Goal: Task Accomplishment & Management: Manage account settings

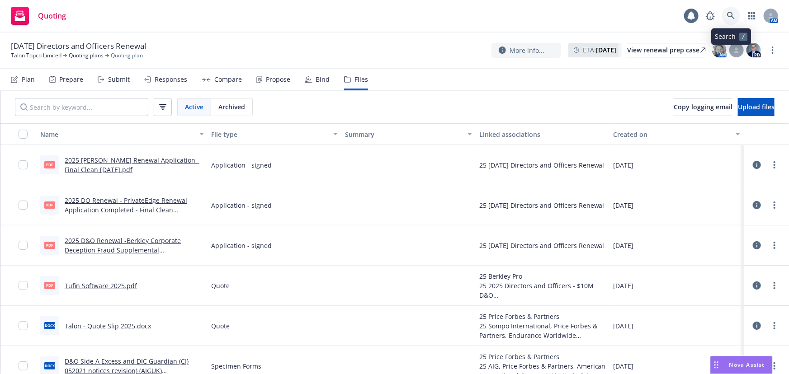
click at [729, 13] on icon at bounding box center [731, 16] width 8 height 8
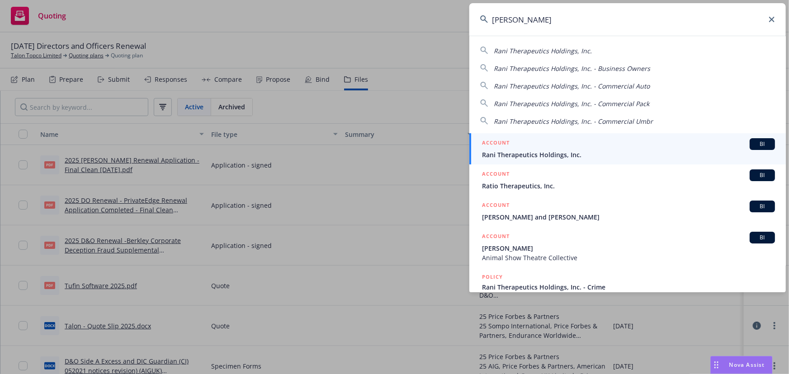
type input "[PERSON_NAME]"
click at [554, 150] on span "Rani Therapeutics Holdings, Inc." at bounding box center [628, 154] width 293 height 9
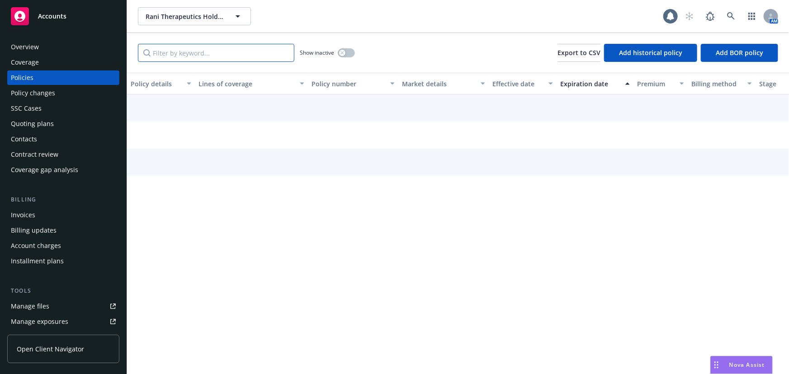
click at [204, 57] on input "Filter by keyword..." at bounding box center [216, 53] width 156 height 18
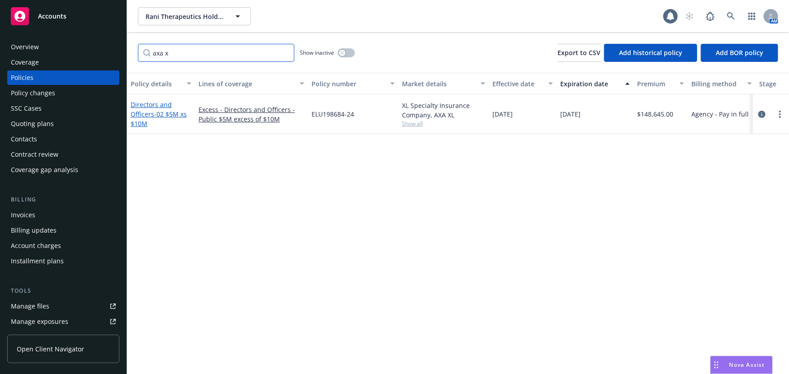
type input "axa x"
click at [151, 110] on link "Directors and Officers - 02 $5M xs $10M" at bounding box center [159, 114] width 56 height 28
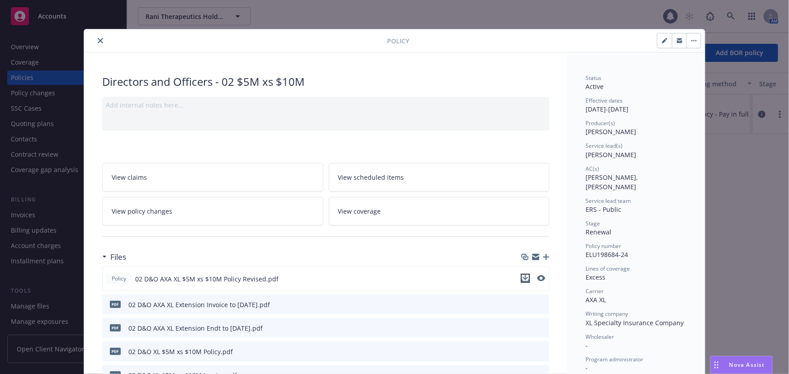
click at [523, 277] on icon "download file" at bounding box center [525, 278] width 7 height 7
click at [98, 41] on icon "close" at bounding box center [100, 40] width 5 height 5
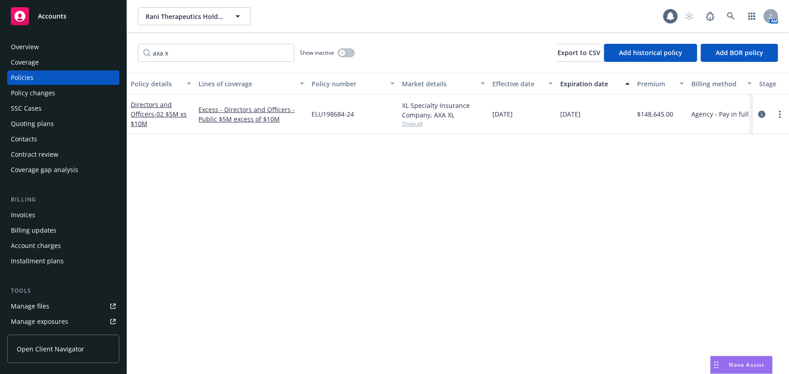
click at [56, 86] on div "Policy changes" at bounding box center [63, 93] width 105 height 14
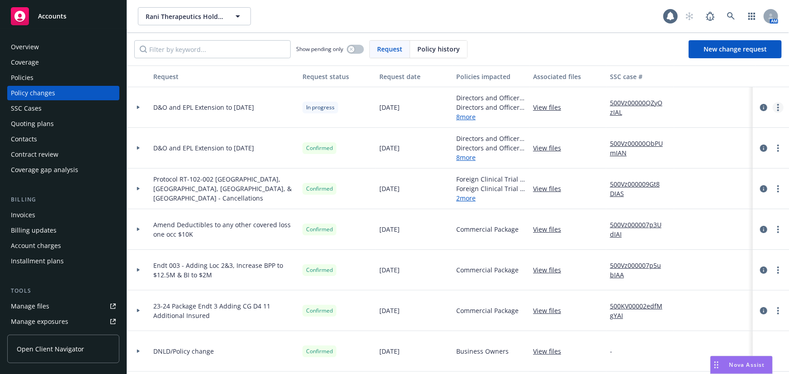
click at [777, 108] on circle "more" at bounding box center [778, 108] width 2 height 2
click at [678, 145] on link "Edit request summary" at bounding box center [699, 144] width 155 height 18
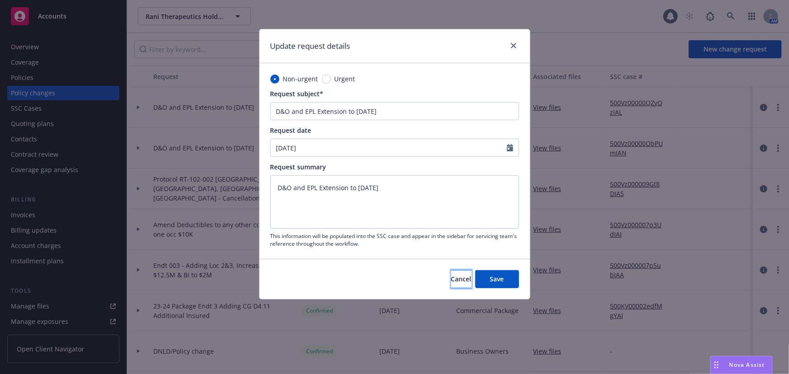
click at [451, 281] on span "Cancel" at bounding box center [461, 279] width 20 height 9
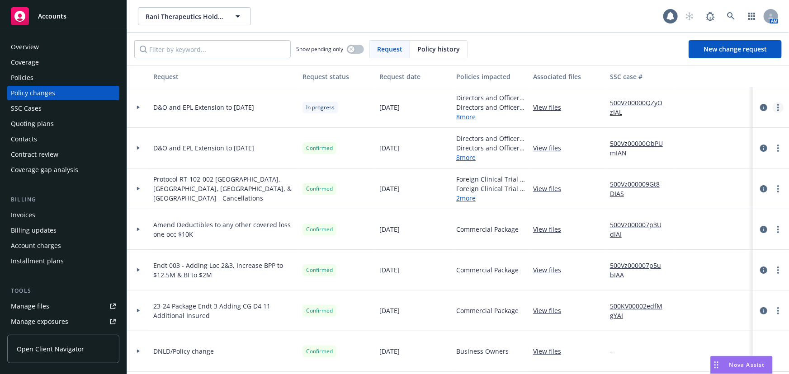
click at [773, 108] on link "more" at bounding box center [778, 107] width 11 height 11
click at [695, 180] on link "Resume workflow" at bounding box center [699, 180] width 155 height 18
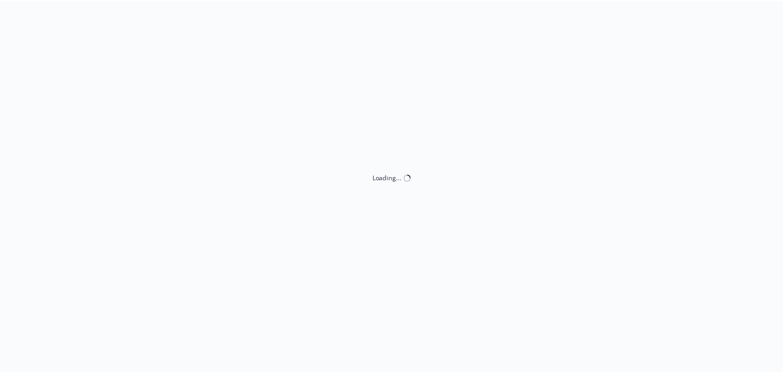
select select "ACCEPTED"
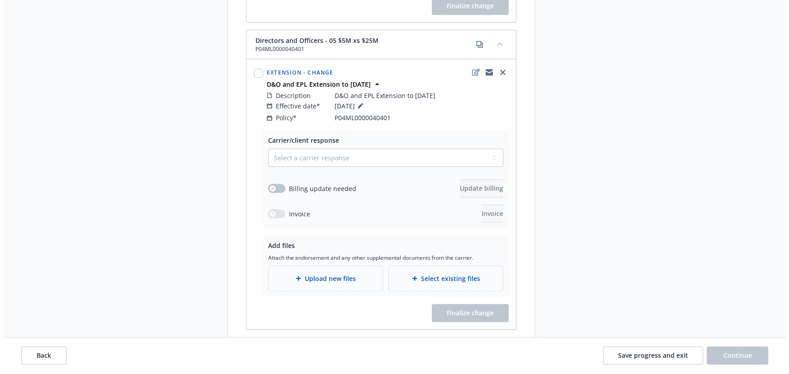
scroll to position [1027, 0]
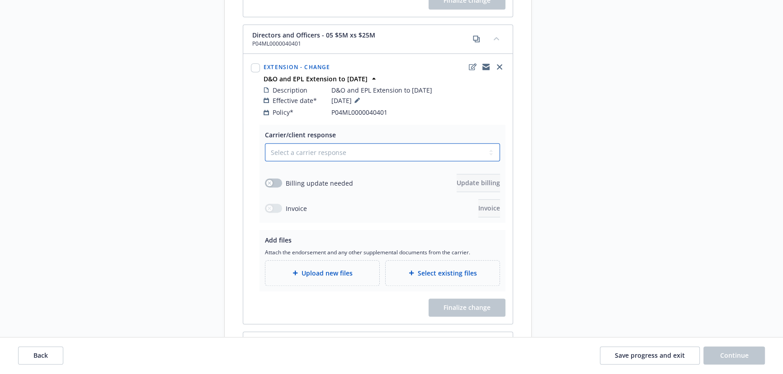
click at [304, 145] on select "Select a carrier response Accepted Accepted with revision No endorsement needed…" at bounding box center [382, 152] width 235 height 18
select select "ACCEPTED"
click at [265, 143] on select "Select a carrier response Accepted Accepted with revision No endorsement needed…" at bounding box center [382, 152] width 235 height 18
click at [275, 179] on button "button" at bounding box center [273, 183] width 17 height 9
click at [472, 179] on span "Update billing" at bounding box center [478, 183] width 43 height 9
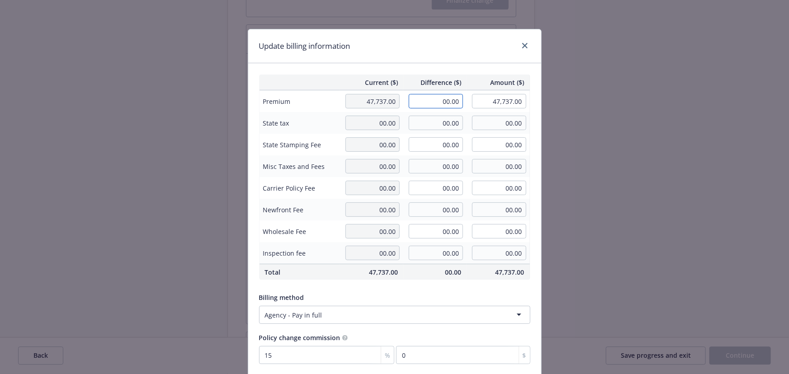
click at [438, 104] on input "00.00" at bounding box center [436, 101] width 54 height 14
type input "7,353.00"
type input "55,090.00"
type input "1102.95"
click at [420, 39] on div "Update billing information" at bounding box center [394, 46] width 293 height 34
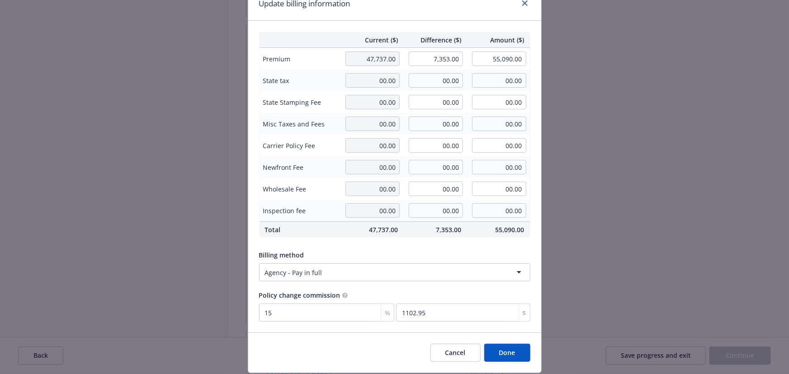
scroll to position [70, 0]
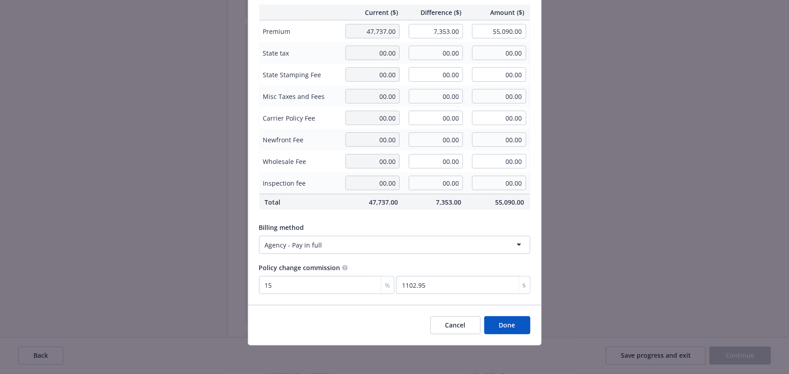
click at [510, 327] on button "Done" at bounding box center [507, 326] width 46 height 18
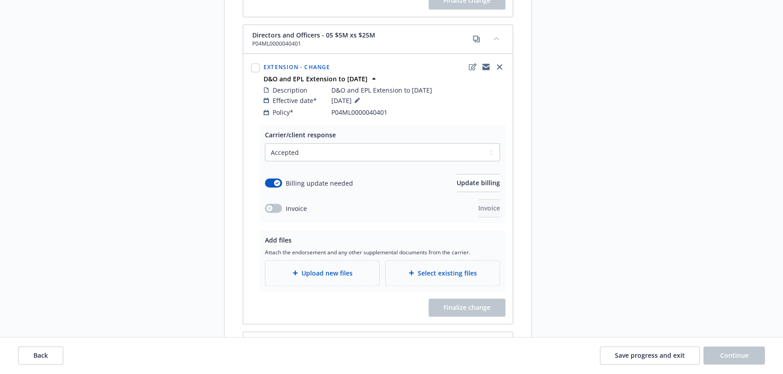
click at [307, 271] on div "Upload new files" at bounding box center [322, 273] width 114 height 25
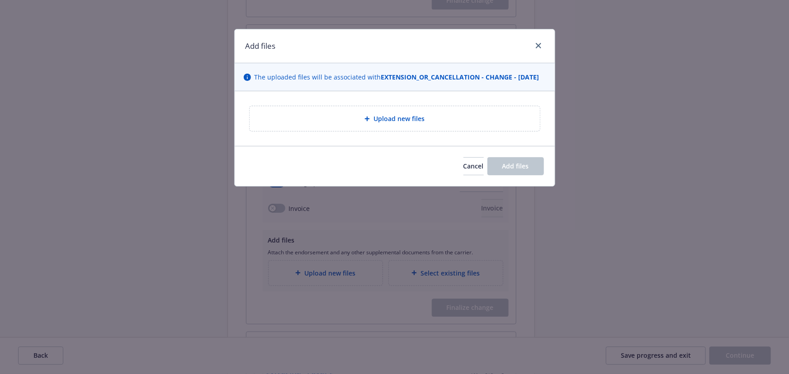
type textarea "x"
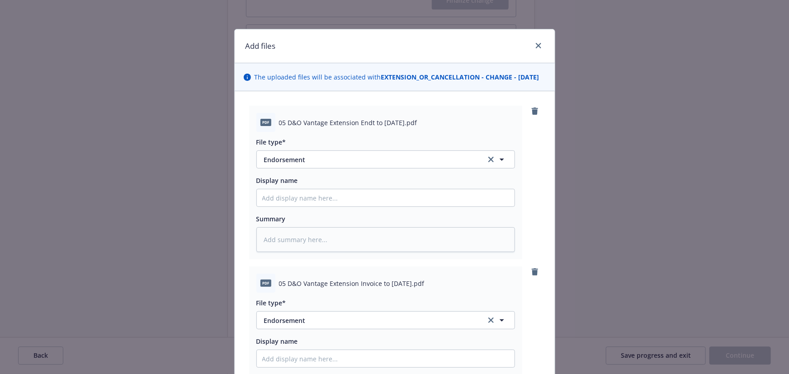
scroll to position [123, 0]
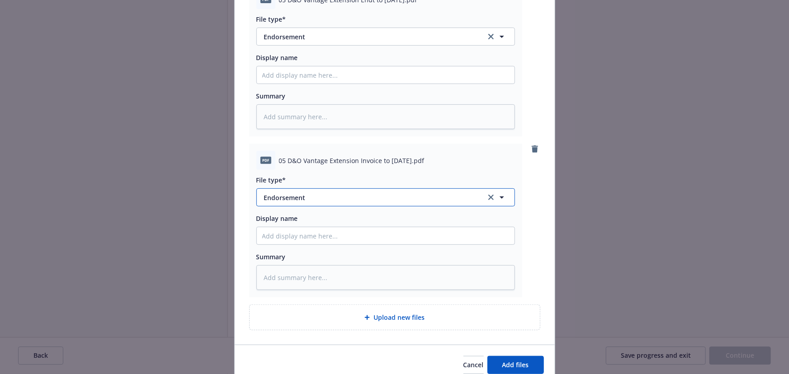
click at [333, 203] on span "Endorsement" at bounding box center [368, 197] width 209 height 9
type input "invoice"
click at [427, 251] on div "Invoice - Third Party" at bounding box center [385, 246] width 247 height 13
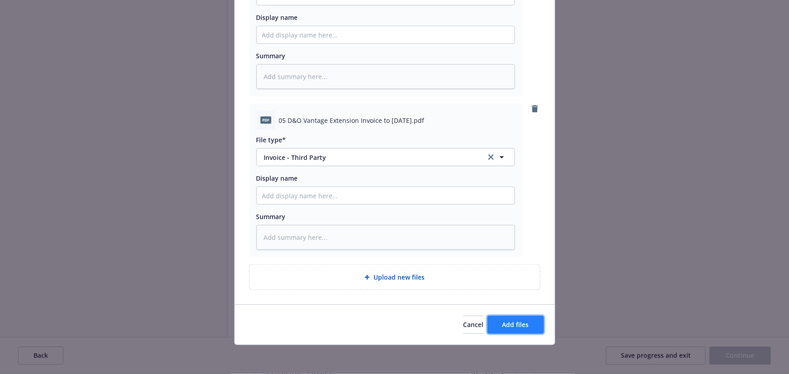
click at [525, 323] on span "Add files" at bounding box center [515, 325] width 27 height 9
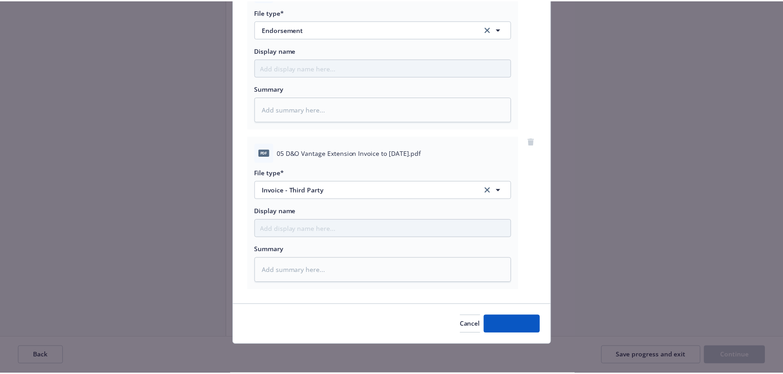
scroll to position [139, 0]
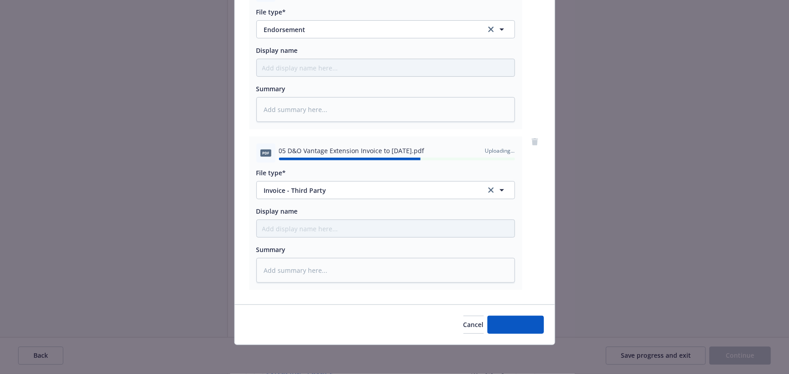
type textarea "x"
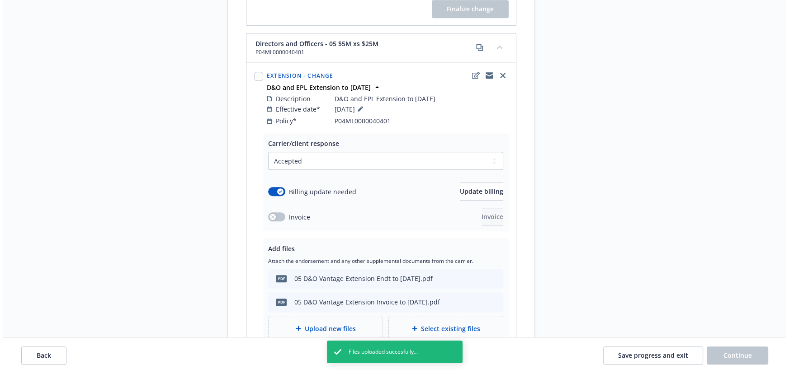
scroll to position [1068, 0]
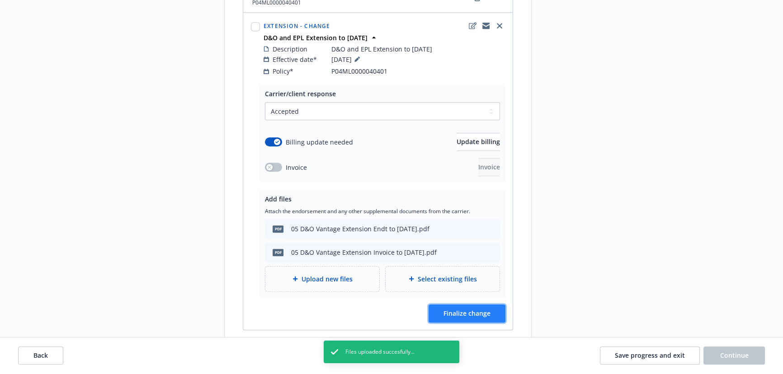
click at [486, 309] on span "Finalize change" at bounding box center [467, 313] width 47 height 9
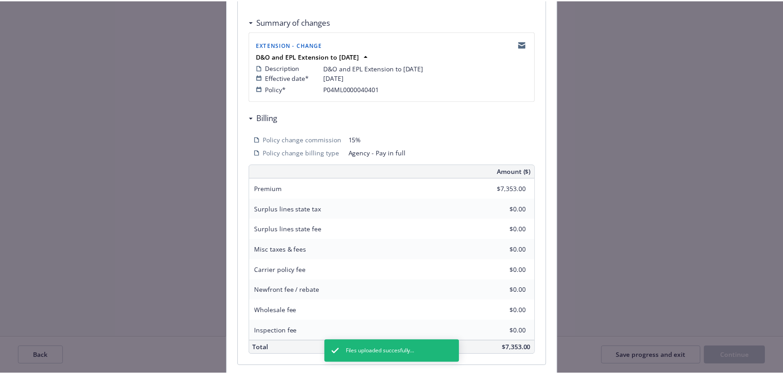
scroll to position [236, 0]
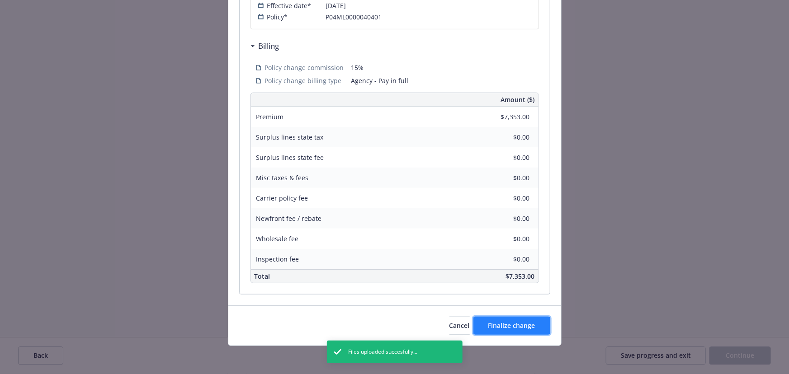
click at [523, 327] on span "Finalize change" at bounding box center [511, 325] width 47 height 9
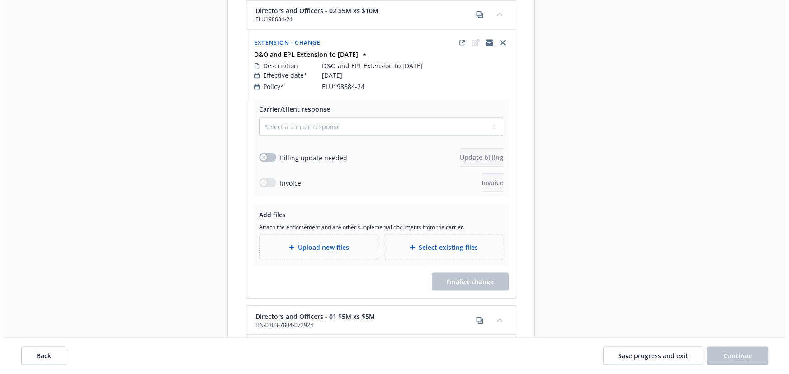
scroll to position [2014, 0]
click at [363, 117] on select "Select a carrier response Accepted Accepted with revision No endorsement needed…" at bounding box center [378, 126] width 244 height 18
select select "ACCEPTED"
click at [256, 117] on select "Select a carrier response Accepted Accepted with revision No endorsement needed…" at bounding box center [378, 126] width 244 height 18
click at [265, 153] on button "button" at bounding box center [264, 157] width 17 height 9
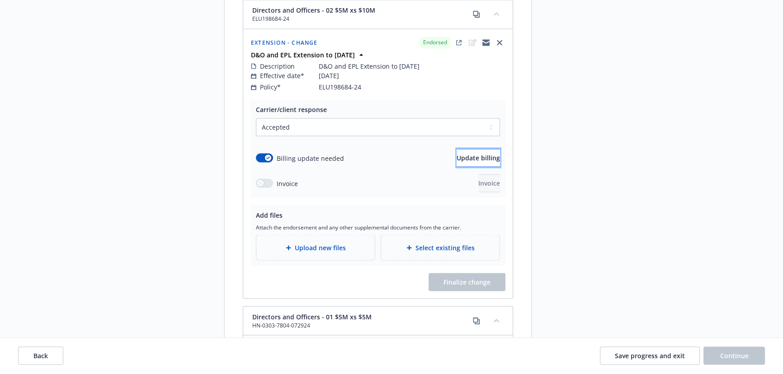
click at [482, 153] on span "Update billing" at bounding box center [478, 157] width 43 height 9
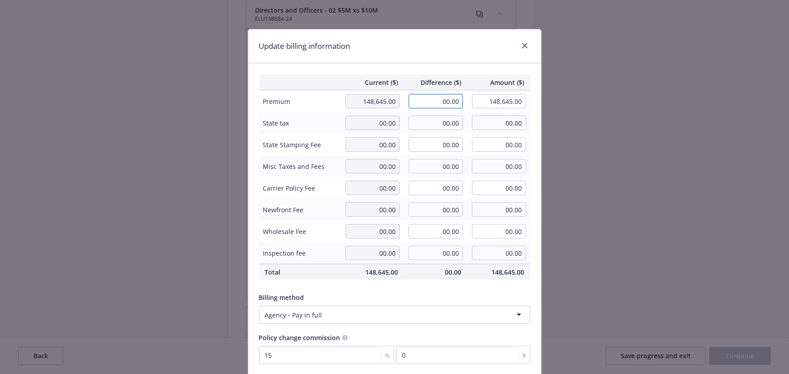
click at [436, 105] on input "00.00" at bounding box center [436, 101] width 54 height 14
type input "22,879.00"
type input "171,524.00"
type input "3431.85"
click at [454, 68] on div "Current ($) Difference ($) Amount ($) Premium 148,645.00 22,879.00 171,524.00 S…" at bounding box center [394, 219] width 293 height 312
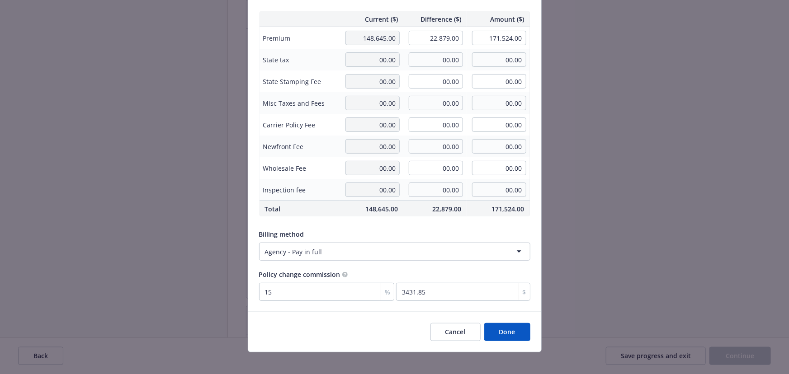
scroll to position [70, 0]
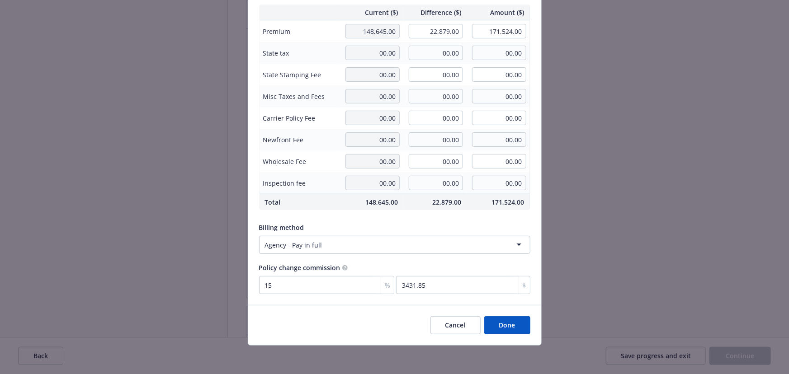
click at [508, 324] on button "Done" at bounding box center [507, 326] width 46 height 18
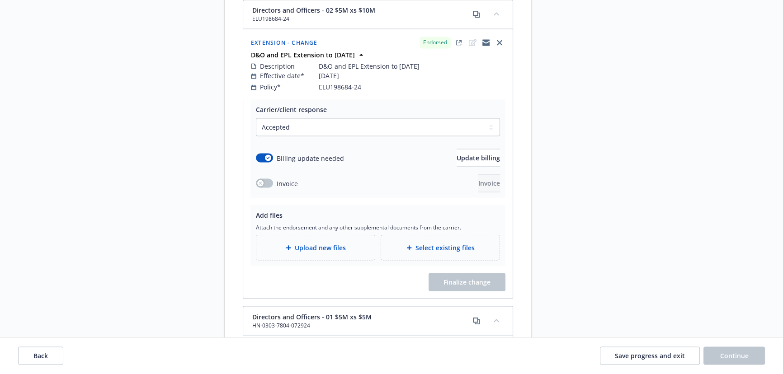
click at [346, 242] on div "Upload new files" at bounding box center [316, 247] width 104 height 10
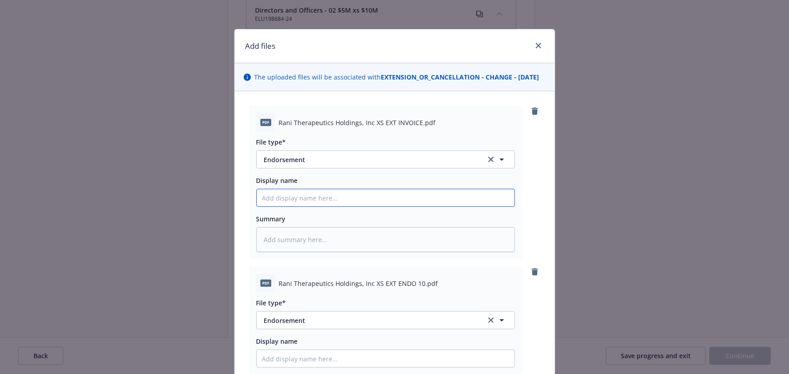
click at [351, 207] on input "Display name" at bounding box center [386, 197] width 258 height 17
type textarea "x"
type input "0"
type textarea "x"
type input "02"
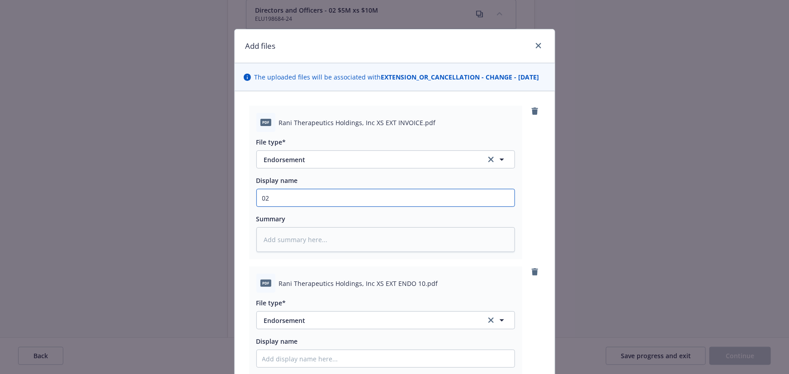
type textarea "x"
type input "02"
type textarea "x"
type input "02 D"
type textarea "x"
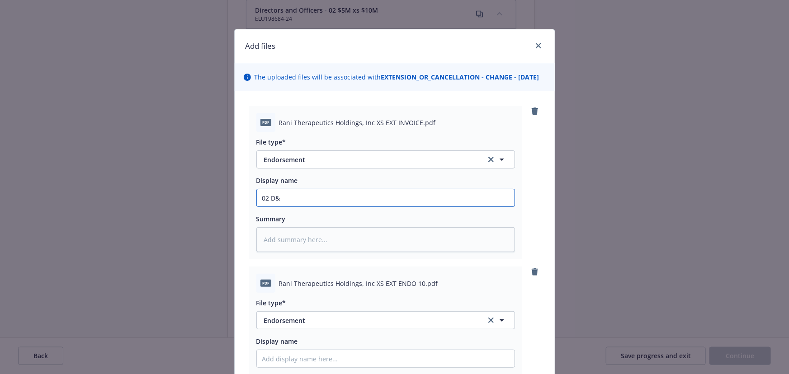
type input "02 D&O"
type textarea "x"
type input "02 D&O"
type textarea "x"
type input "02 D&O A"
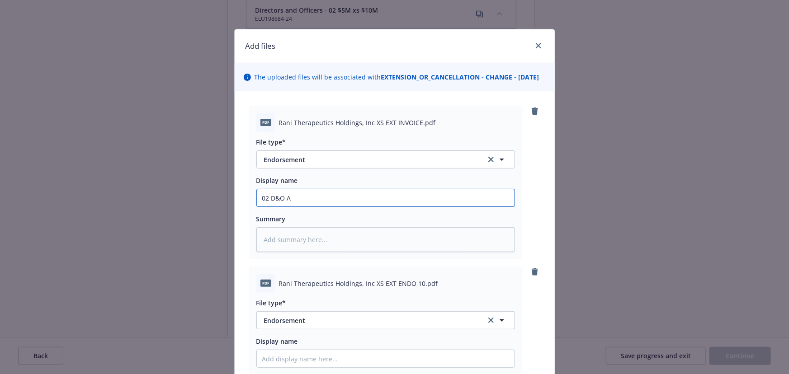
type textarea "x"
type input "02 D&O AX"
type textarea "x"
type input "02 D&O AXA"
type textarea "x"
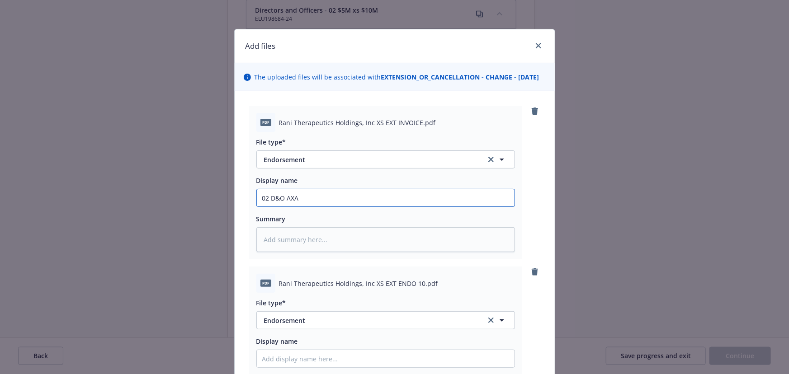
type input "02 D&O AXA"
type textarea "x"
type input "02 D&O AXA X"
type textarea "x"
type input "02 D&O AXA XL"
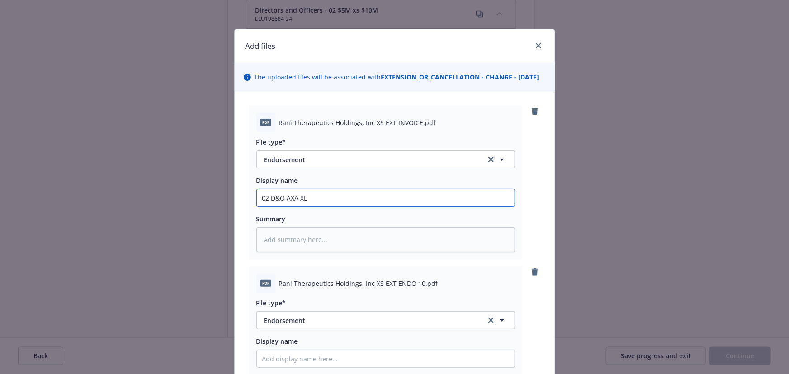
type textarea "x"
type input "02 D&O AXA XL"
type textarea "x"
type input "02 D&O AXA XL $"
type textarea "x"
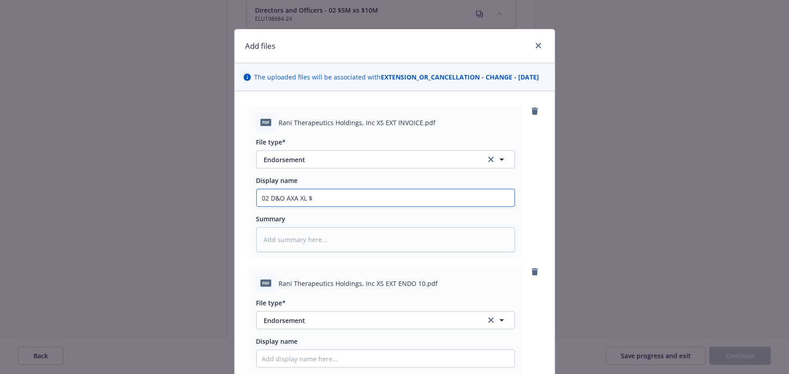
type input "02 D&O AXA XL $5"
type textarea "x"
type input "02 D&O AXA XL $5M"
type textarea "x"
type input "02 D&O AXA XL $5M"
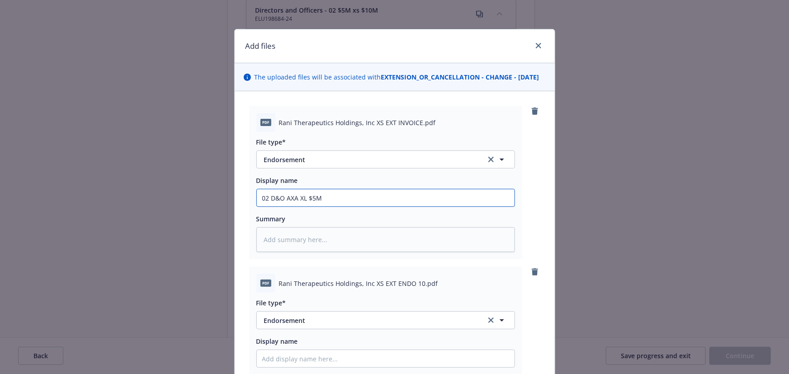
type textarea "x"
type input "02 D&O AXA XL $5M x"
type textarea "x"
type input "02 D&O AXA XL $5M xs"
type textarea "x"
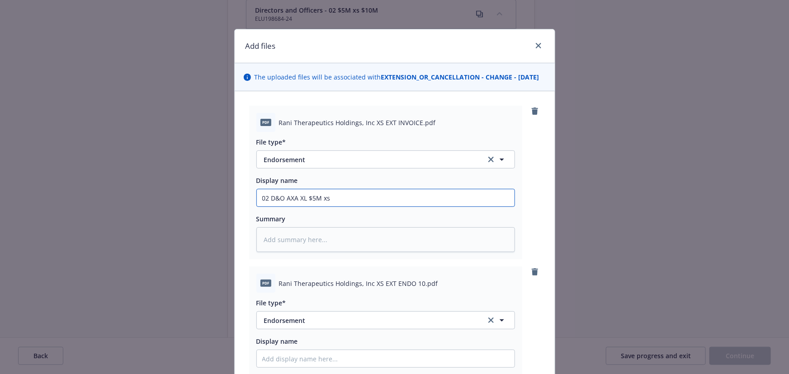
type input "02 D&O AXA XL $5M xs"
type textarea "x"
type input "02 D&O AXA XL $5M xs $"
type textarea "x"
type input "02 D&O AXA XL $5M xs $1"
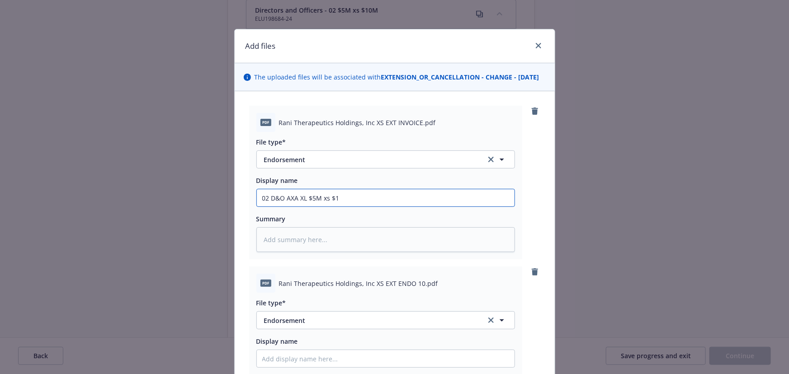
type textarea "x"
type input "02 D&O AXA XL $5M xs $10"
type textarea "x"
type input "02 D&O AXA XL $5M xs $10M"
type textarea "x"
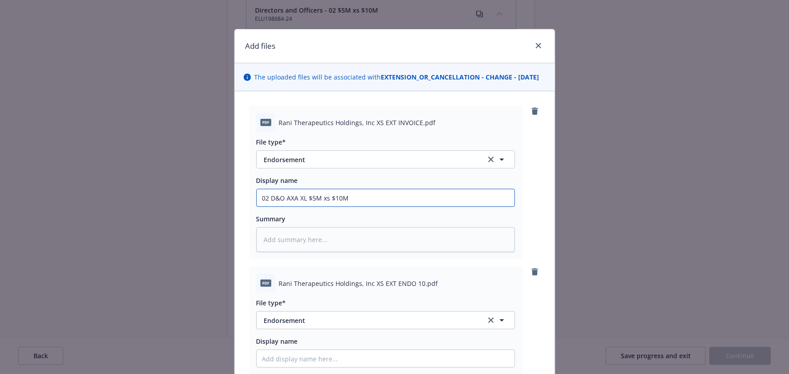
type input "02 D&O AXA XL $5M xs $10M"
type textarea "x"
type input "02 D&O AXA XL $5M xs $10M E"
type textarea "x"
type input "02 D&O AXA XL $5M xs $10M Ex"
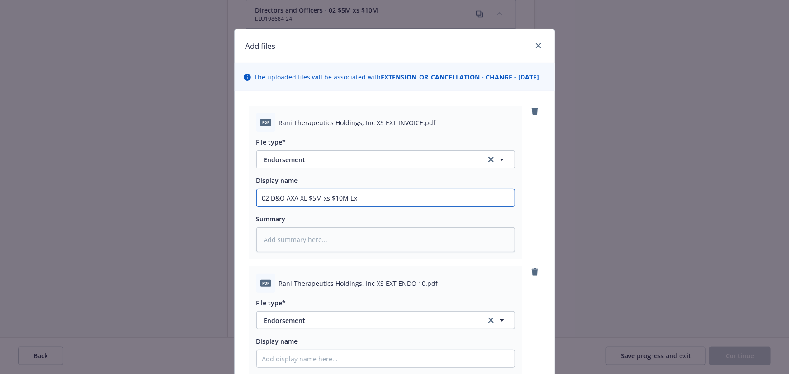
type textarea "x"
type input "02 D&O AXA XL $5M xs $10M Ext"
type textarea "x"
type input "02 D&O AXA XL $5M xs $10M Exte"
type textarea "x"
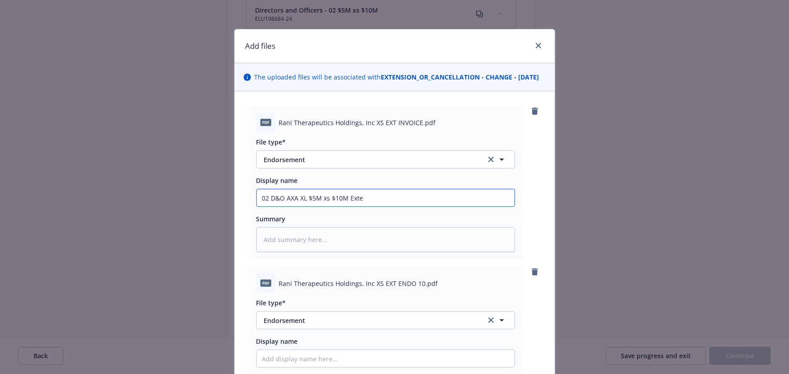
type input "02 D&O AXA XL $5M xs $10M Exten"
type textarea "x"
type input "02 D&O AXA XL $5M xs $10M Extens"
type textarea "x"
type input "02 D&O AXA XL $5M xs $10M Extensi"
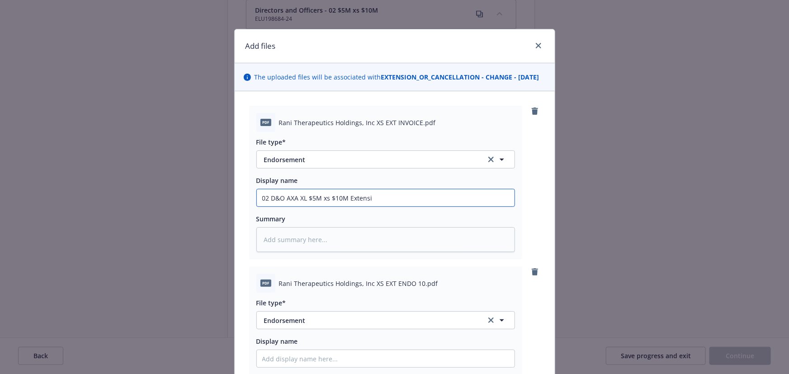
type textarea "x"
type input "02 D&O AXA XL $5M xs $10M Extensio"
type textarea "x"
type input "02 D&O AXA XL $5M xs $10M Extension"
type textarea "x"
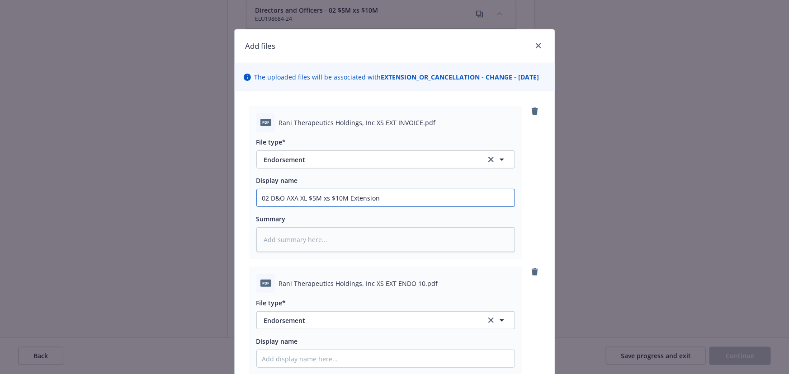
type input "02 D&O AXA XL $5M xs $10M Extension"
type textarea "x"
type input "02 D&O AXA XL $5M xs $10M Extension I"
type textarea "x"
type input "02 D&O AXA XL $5M xs $10M Extension In"
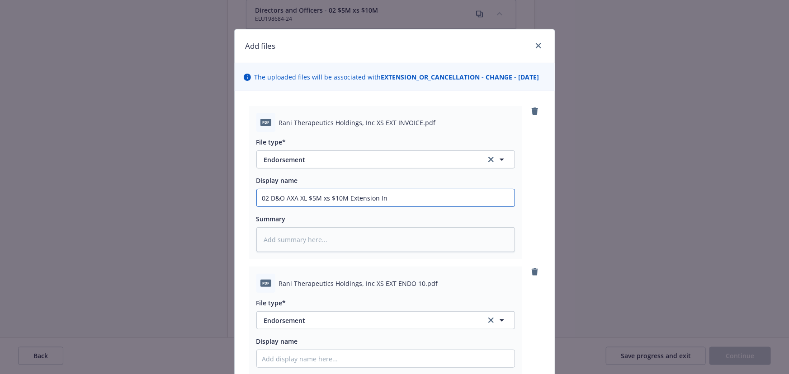
type textarea "x"
type input "02 D&O AXA XL $5M xs $10M Extension Inv"
type textarea "x"
type input "02 D&O AXA XL $5M xs $10M Extension Invo"
type textarea "x"
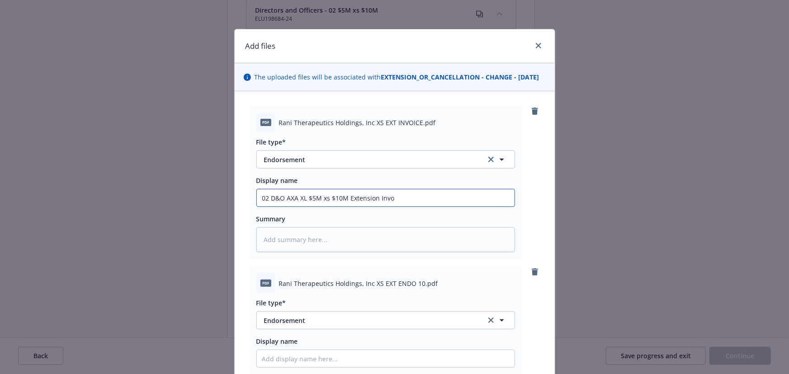
type input "02 D&O AXA XL $5M xs $10M Extension Invoi"
type textarea "x"
type input "02 D&O AXA XL $5M xs $10M Extension Invoic"
type textarea "x"
type input "02 D&O AXA XL $5M xs $10M Extension Invoice"
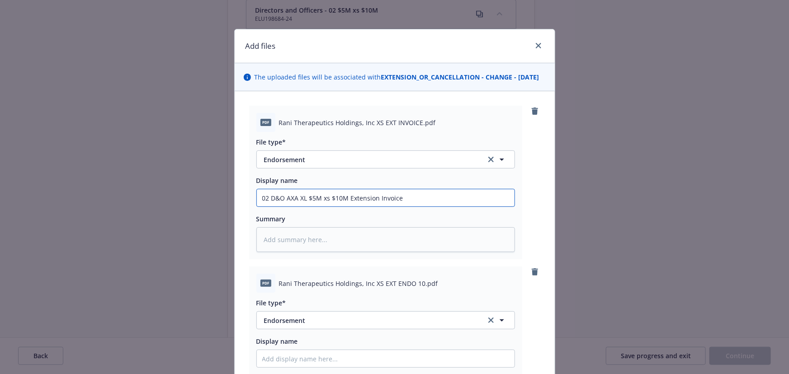
type textarea "x"
type input "02 D&O AXA XL $5M xs $10M Extension Invoice"
type textarea "x"
type input "02 D&O AXA XL $5M xs $10M Extension Invoice to"
type textarea "x"
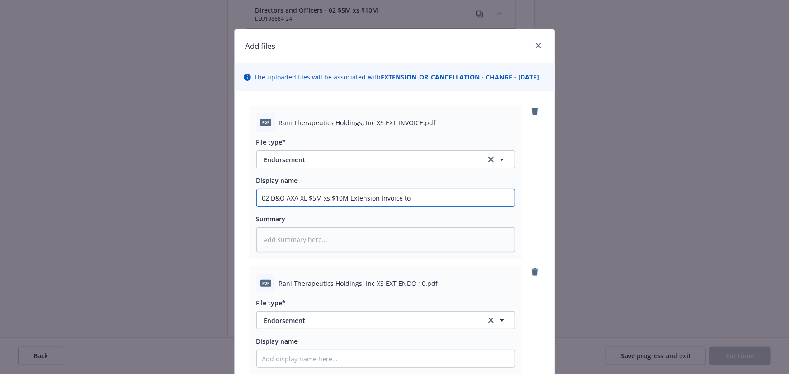
type input "02 D&O AXA XL $5M xs $10M Extension Invoice to"
type textarea "x"
type input "02 D&O AXA XL $5M xs $10M Extension Invoice to 1"
type textarea "x"
type input "02 D&O AXA XL $5M xs $10M Extension Invoice to 10"
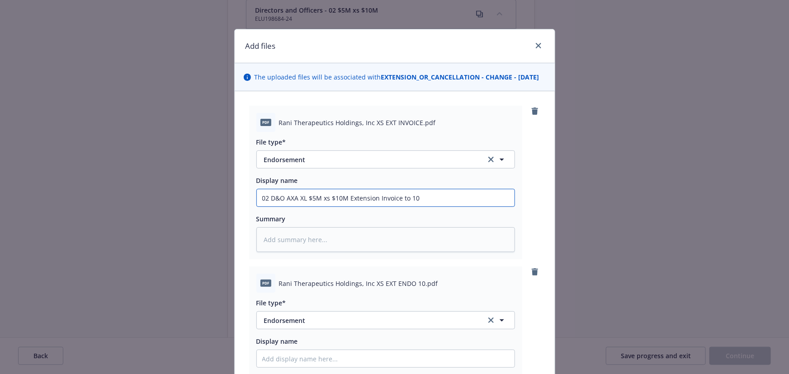
type textarea "x"
type input "02 D&O AXA XL $5M xs $10M Extension Invoice to 10."
type textarea "x"
type input "02 D&O AXA XL $5M xs $10M Extension Invoice to 10.2"
type textarea "x"
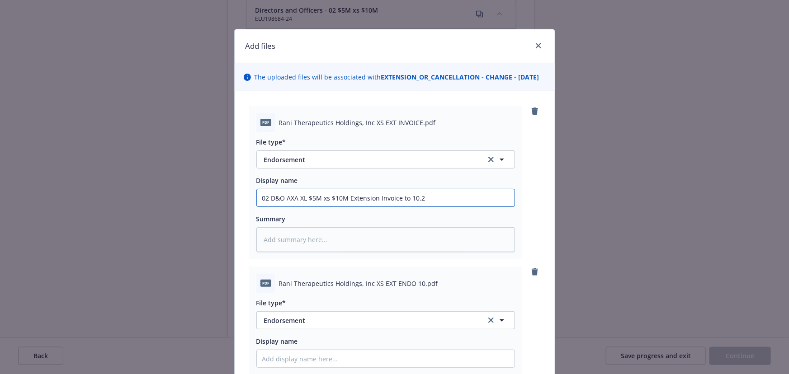
type input "02 D&O AXA XL $5M xs $10M Extension Invoice to 10.29"
type textarea "x"
type input "02 D&O AXA XL $5M xs $10M Extension Invoice to 10.29."
type textarea "x"
type input "02 D&O AXA XL $5M xs $10M Extension Invoice to 10.29.2"
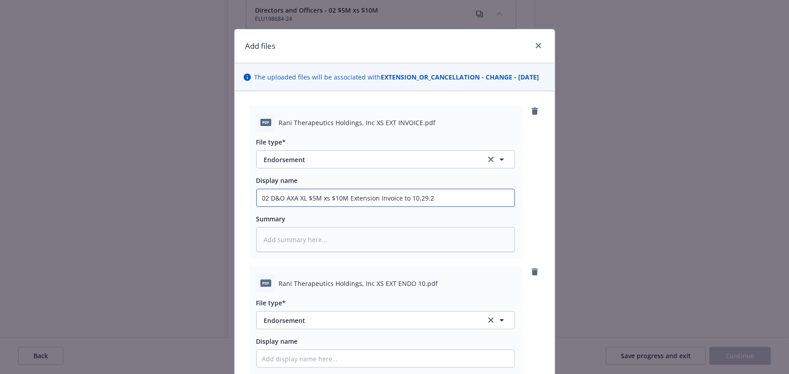
type textarea "x"
drag, startPoint x: 447, startPoint y: 204, endPoint x: 183, endPoint y: 205, distance: 263.6
click at [183, 205] on div "Add files The uploaded files will be associated with EXTENSION_OR_CANCELLATION …" at bounding box center [394, 187] width 789 height 374
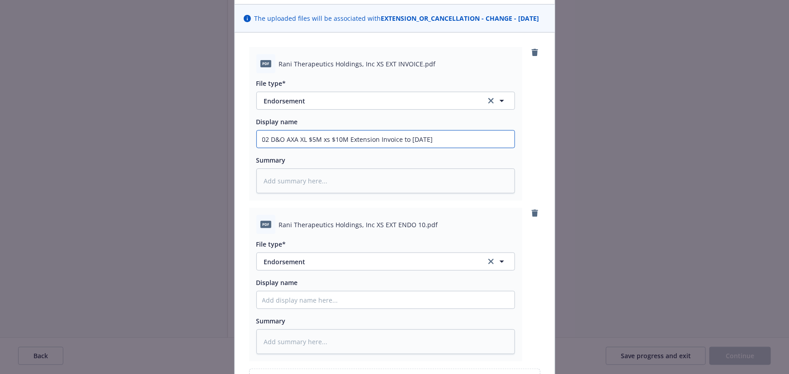
scroll to position [164, 0]
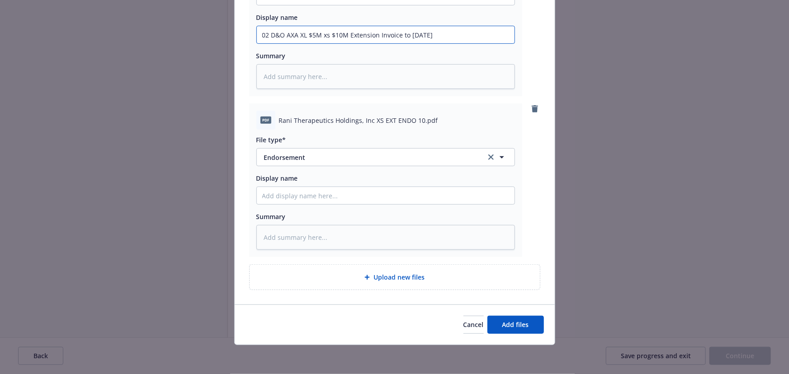
type input "02 D&O AXA XL $5M xs $10M Extension Invoice to 10.29.25"
click at [320, 43] on input "Display name" at bounding box center [386, 34] width 258 height 17
paste input "02 D&O AXA XL $5M xs $10M Extension Invoice to 10.29.25"
type textarea "x"
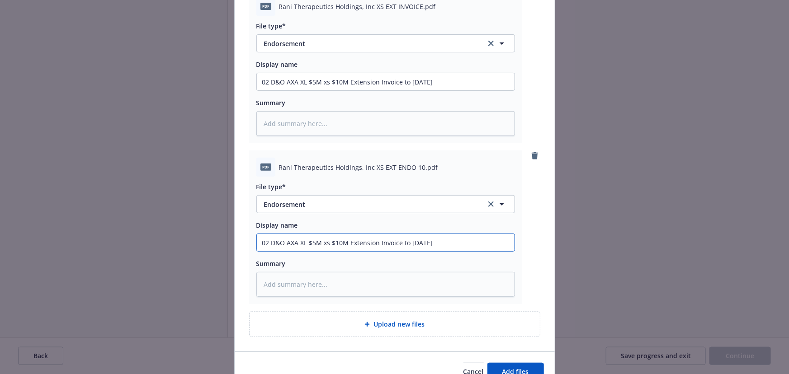
scroll to position [41, 0]
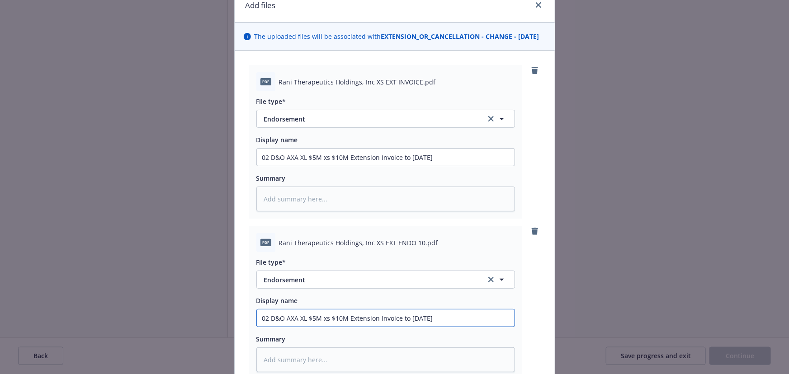
type input "02 D&O AXA XL $5M xs $10M Extension Invoice to 10.29.25"
click at [312, 124] on span "Endorsement" at bounding box center [368, 118] width 209 height 9
type input "invoice"
click at [344, 175] on div "Invoice - Third Party" at bounding box center [385, 168] width 247 height 13
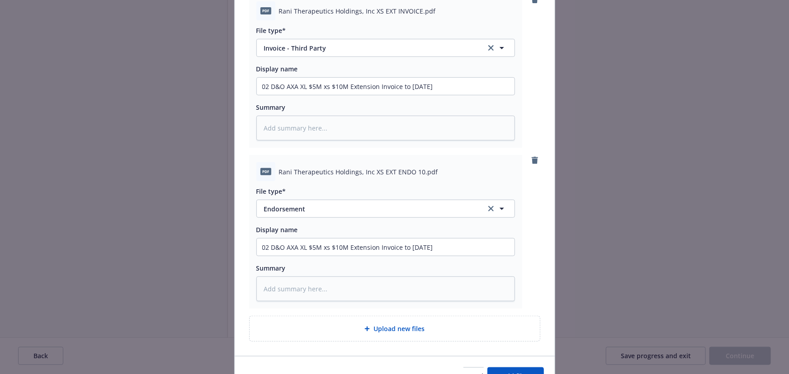
scroll to position [172, 0]
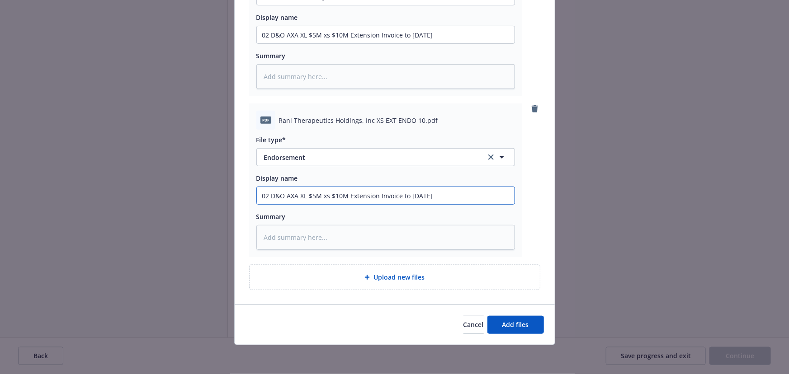
click at [381, 43] on input "02 D&O AXA XL $5M xs $10M Extension Invoice to 10.29.25" at bounding box center [386, 34] width 258 height 17
type textarea "x"
type input "02 D&O AXA XL $5M xs $10M Extension Eto 10.29.25"
type textarea "x"
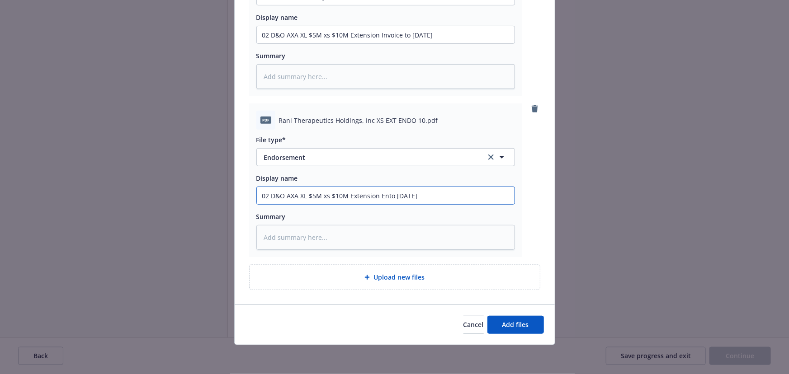
type input "02 D&O AXA XL $5M xs $10M Extension Endto 10.29.25"
type textarea "x"
type input "02 D&O AXA XL $5M xs $10M Extension Endtto 10.29.25"
type textarea "x"
drag, startPoint x: 436, startPoint y: 192, endPoint x: 244, endPoint y: 193, distance: 191.7
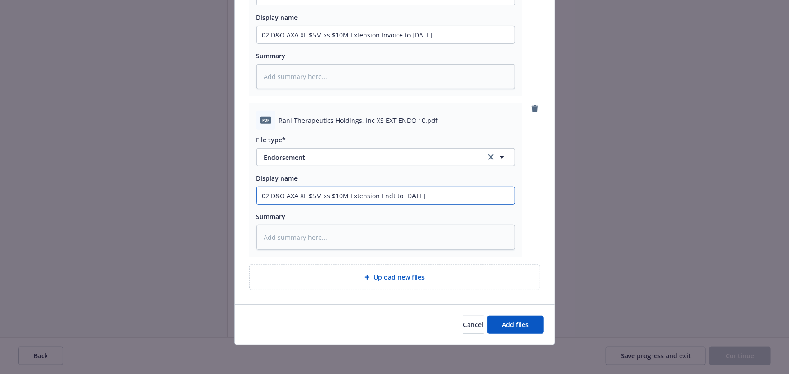
click at [244, 193] on div "pdf Rani Therapeutics Holdings, Inc XS EXT INVOICE.pdf File type* Invoice - Thi…" at bounding box center [395, 116] width 320 height 377
type input "02 D&O AXA XL $5M xs $10M Extension Endt to 10.29.25"
click at [502, 327] on span "Add files" at bounding box center [515, 325] width 27 height 9
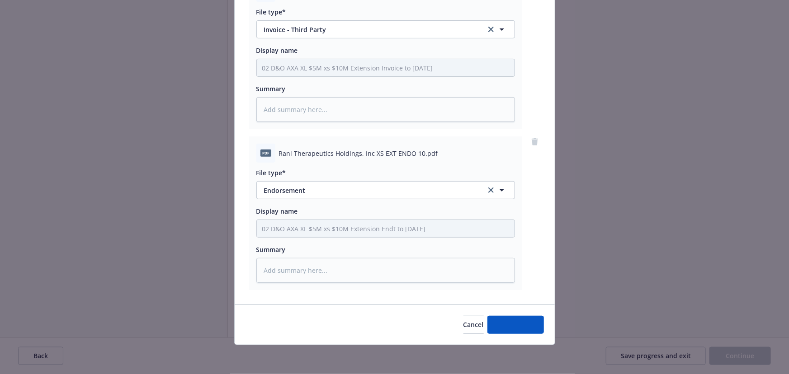
scroll to position [139, 0]
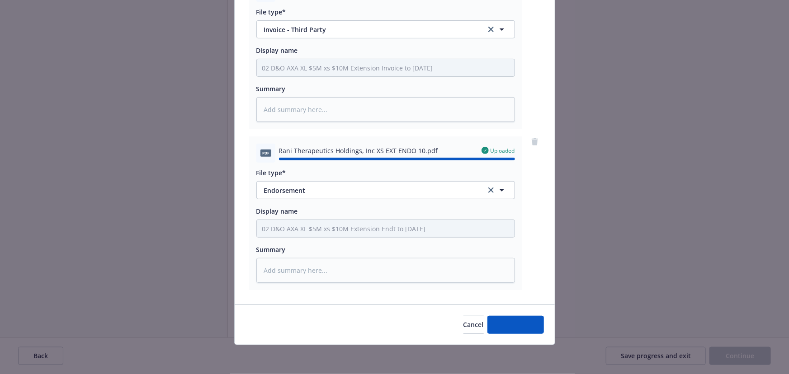
type textarea "x"
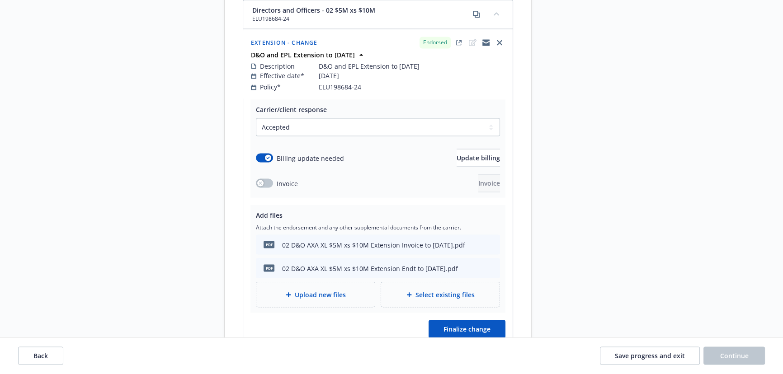
click at [466, 153] on span "Update billing" at bounding box center [478, 157] width 43 height 9
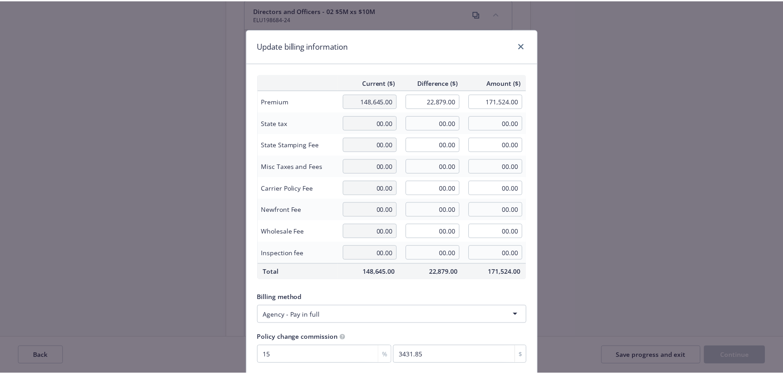
scroll to position [70, 0]
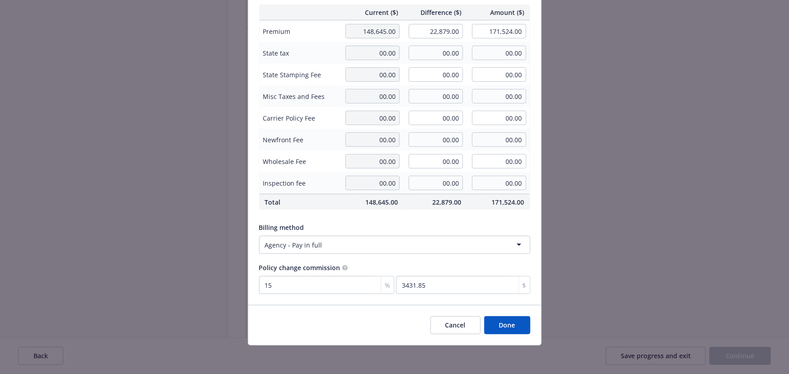
click at [523, 321] on button "Done" at bounding box center [507, 326] width 46 height 18
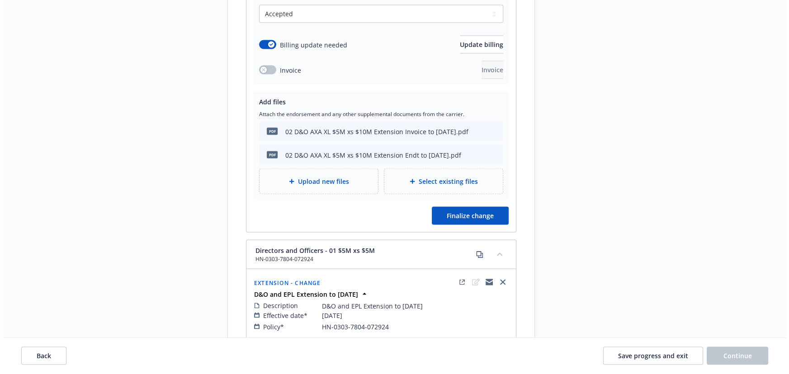
scroll to position [2179, 0]
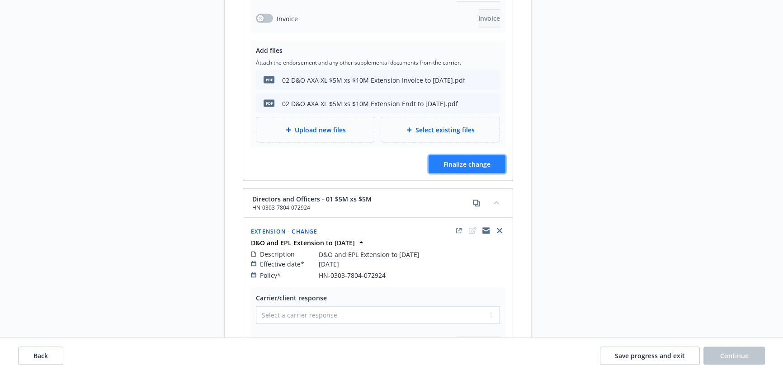
click at [469, 158] on button "Finalize change" at bounding box center [467, 165] width 77 height 18
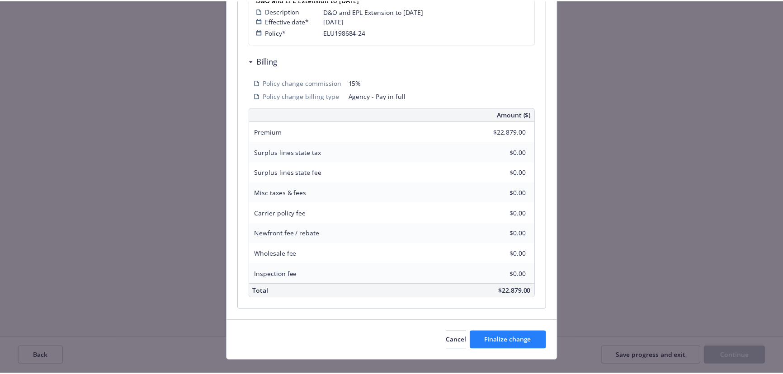
scroll to position [236, 0]
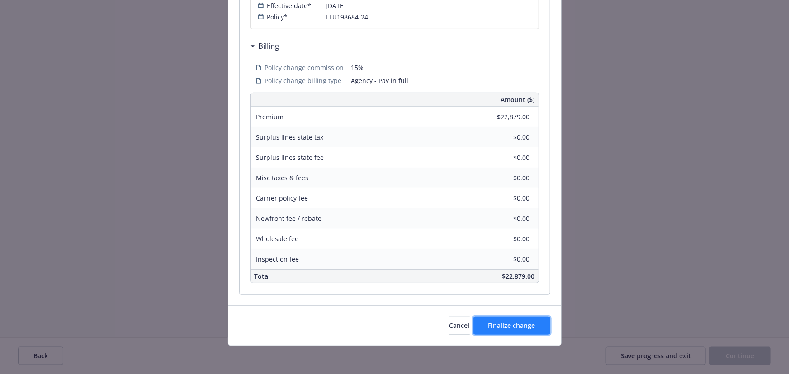
click at [522, 328] on span "Finalize change" at bounding box center [511, 325] width 47 height 9
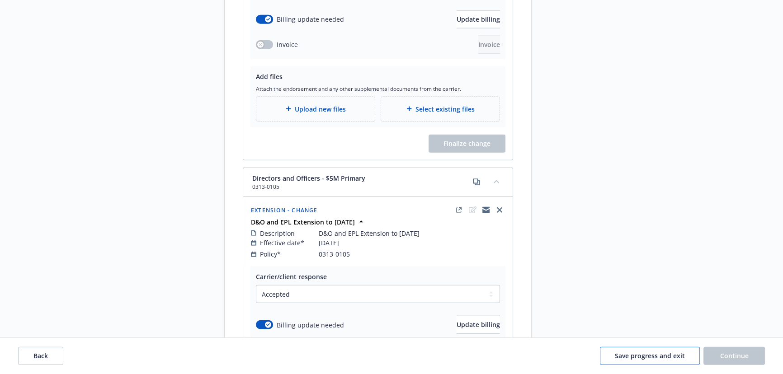
scroll to position [2836, 0]
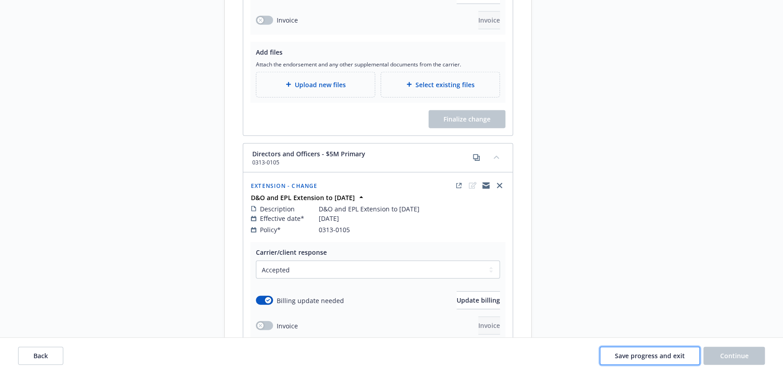
click at [651, 359] on span "Save progress and exit" at bounding box center [650, 356] width 70 height 9
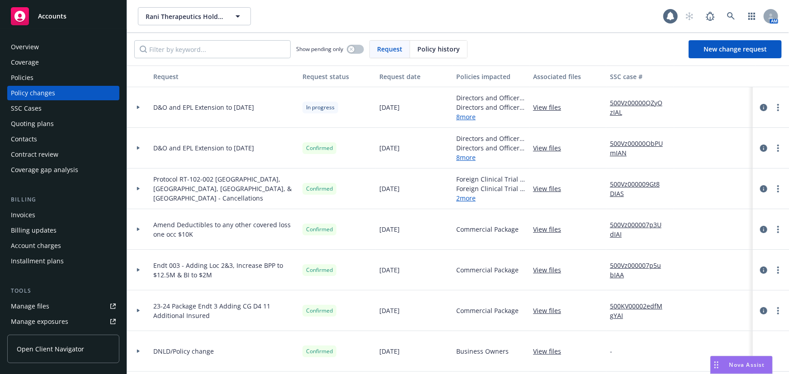
click at [44, 82] on div "Policies" at bounding box center [63, 78] width 105 height 14
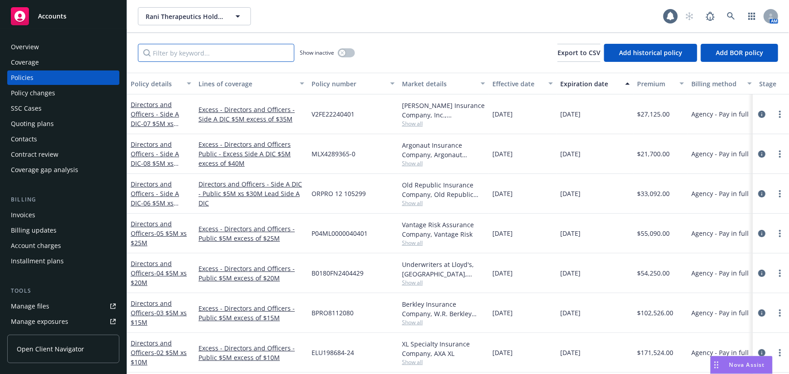
click at [246, 54] on input "Filter by keyword..." at bounding box center [216, 53] width 156 height 18
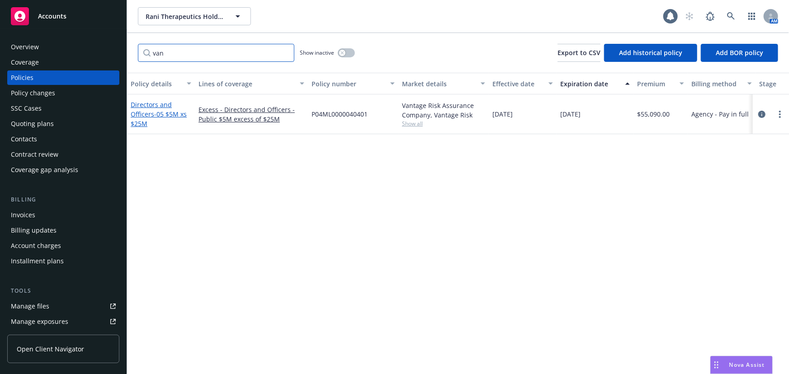
type input "van"
click at [171, 115] on span "- 05 $5M xs $25M" at bounding box center [159, 119] width 56 height 18
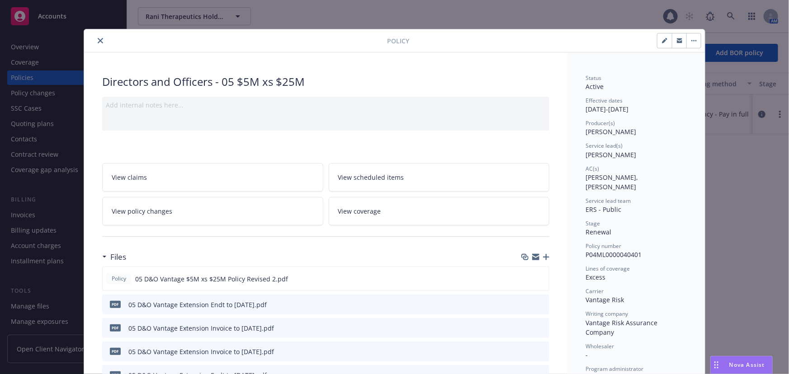
scroll to position [27, 0]
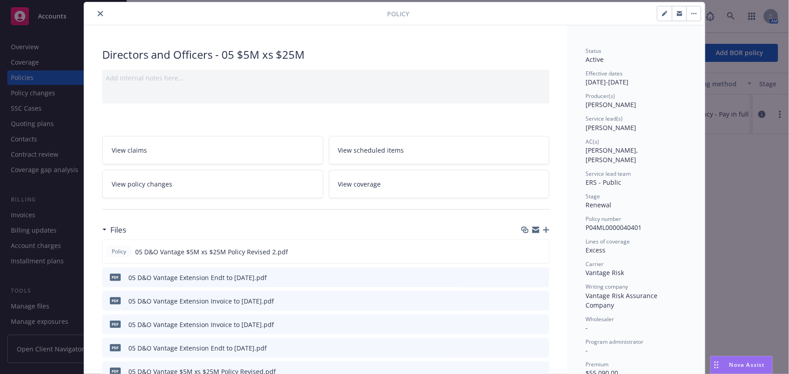
click at [658, 13] on button "button" at bounding box center [664, 13] width 14 height 14
select select "RENEWAL"
select select "other"
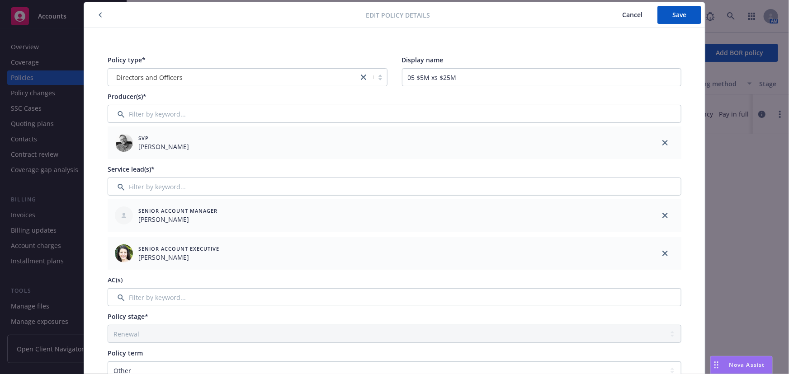
scroll to position [274, 0]
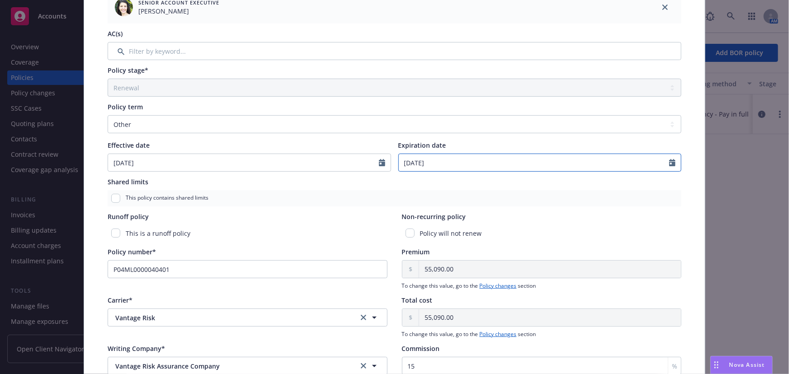
click at [445, 162] on input "08/29/2025" at bounding box center [534, 162] width 271 height 17
select select "8"
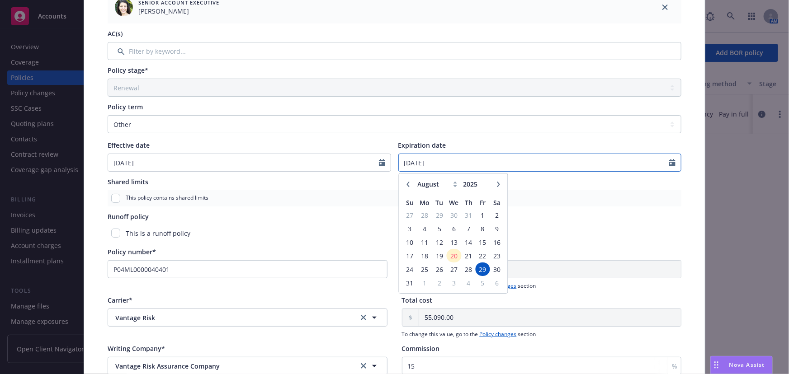
drag, startPoint x: 453, startPoint y: 162, endPoint x: 303, endPoint y: 161, distance: 150.1
click at [303, 161] on div "Effective date 07/29/2024 Expiration date 08/29/2025 January February March Apr…" at bounding box center [395, 156] width 574 height 31
type input "10/29/2025"
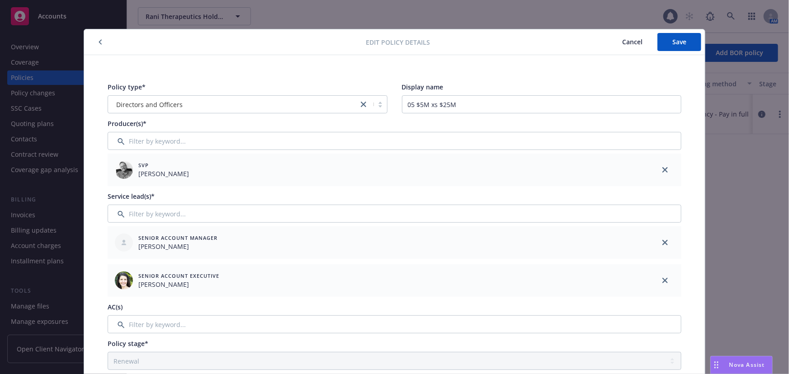
scroll to position [0, 0]
click at [680, 41] on span "Save" at bounding box center [679, 42] width 14 height 9
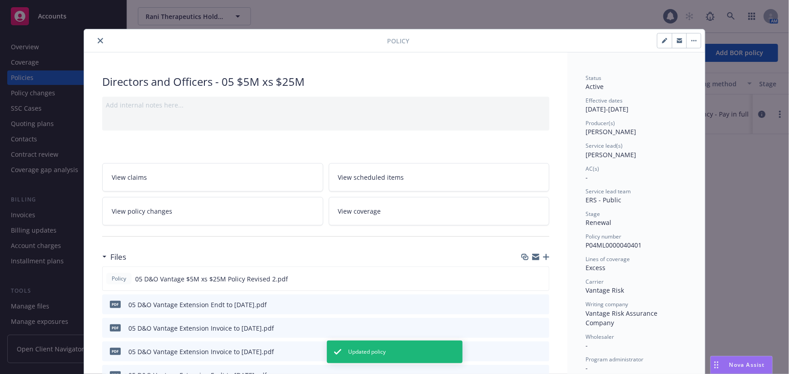
click at [99, 41] on icon "close" at bounding box center [100, 40] width 5 height 5
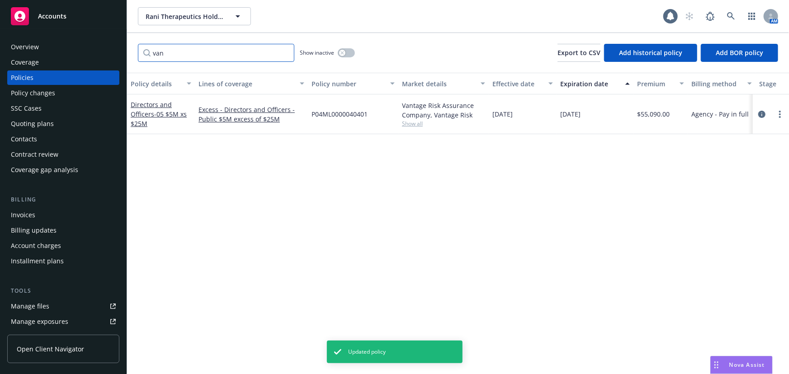
drag, startPoint x: 168, startPoint y: 54, endPoint x: 66, endPoint y: 53, distance: 102.2
click at [66, 53] on div "Accounts Overview Coverage Policies Policy changes SSC Cases Quoting plans Cont…" at bounding box center [394, 187] width 789 height 374
type input "axa"
click at [154, 113] on span "- 02 $5M xs $10M" at bounding box center [159, 119] width 56 height 18
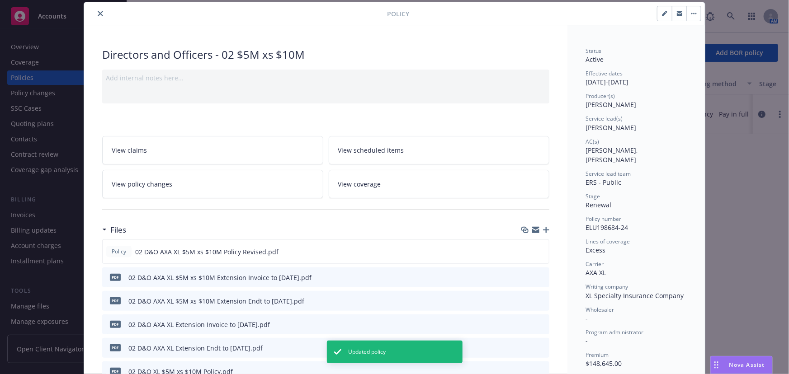
type input "$171,524.00"
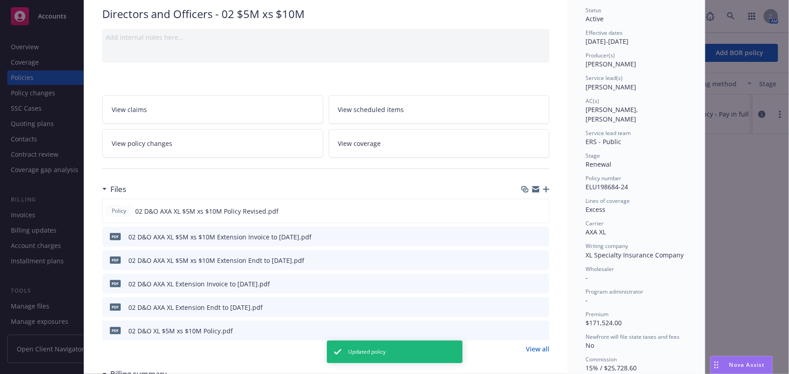
click at [544, 190] on icon "button" at bounding box center [546, 189] width 6 height 6
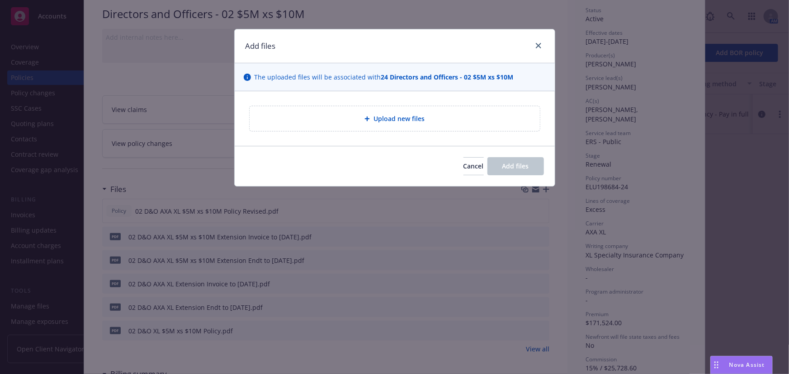
type textarea "x"
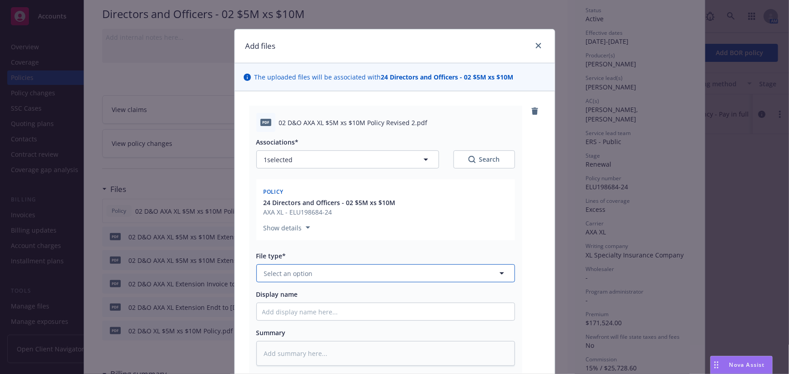
click at [373, 278] on button "Select an option" at bounding box center [385, 274] width 259 height 18
type input "policy"
click at [371, 294] on div "Policy" at bounding box center [385, 299] width 247 height 13
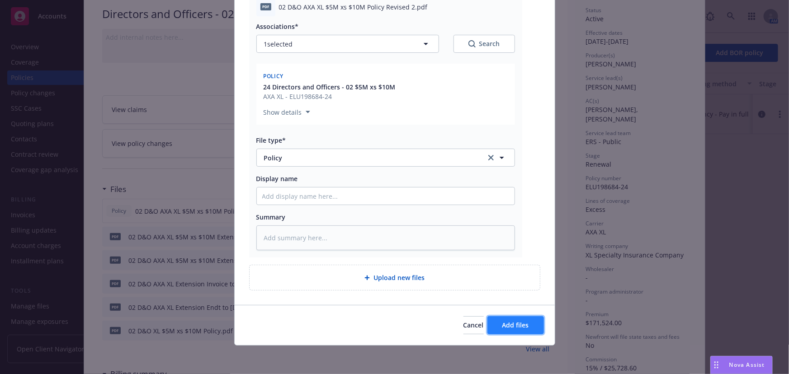
click at [502, 326] on span "Add files" at bounding box center [515, 325] width 27 height 9
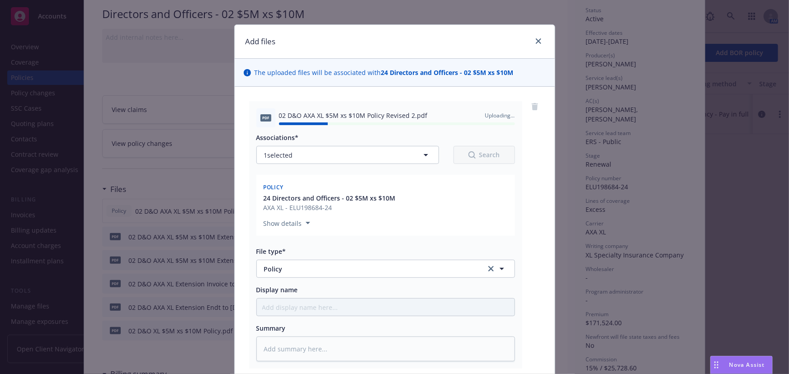
scroll to position [0, 0]
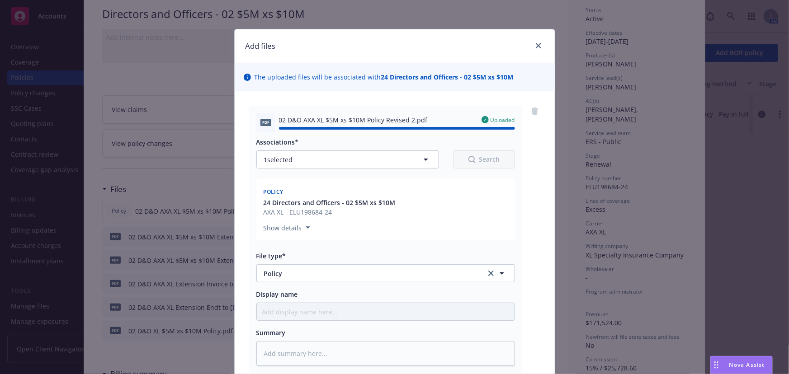
type textarea "x"
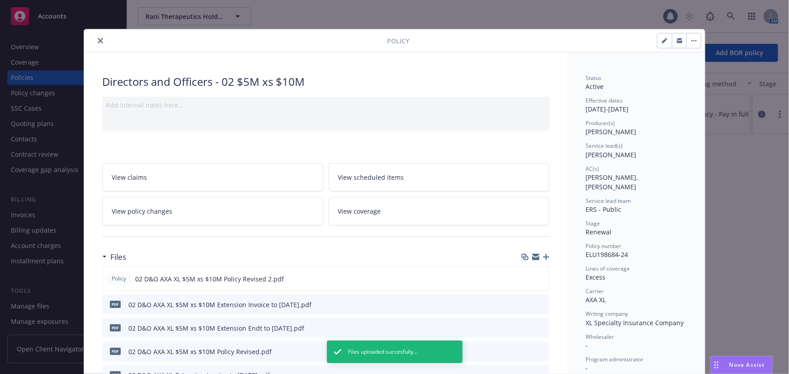
click at [658, 39] on button "button" at bounding box center [664, 40] width 14 height 14
select select "RENEWAL"
select select "other"
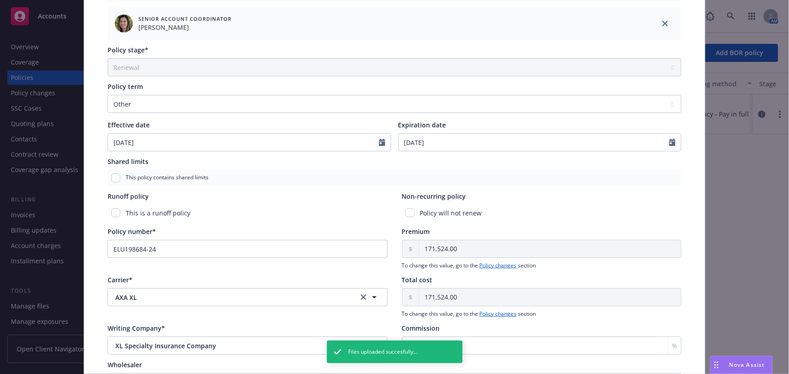
scroll to position [370, 0]
click at [674, 139] on div at bounding box center [675, 140] width 12 height 17
click at [669, 140] on icon "Calendar" at bounding box center [672, 140] width 6 height 7
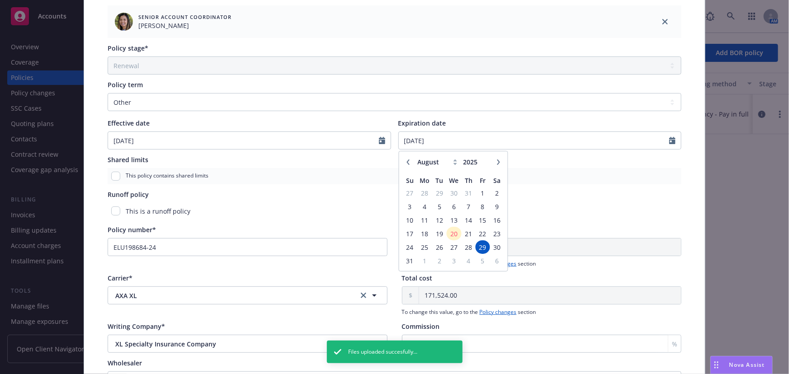
click at [496, 160] on icon "button" at bounding box center [498, 162] width 5 height 5
select select "10"
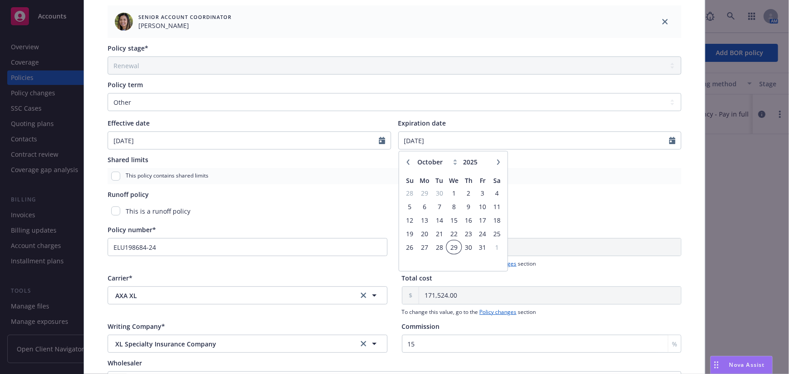
click at [449, 247] on span "29" at bounding box center [454, 247] width 13 height 11
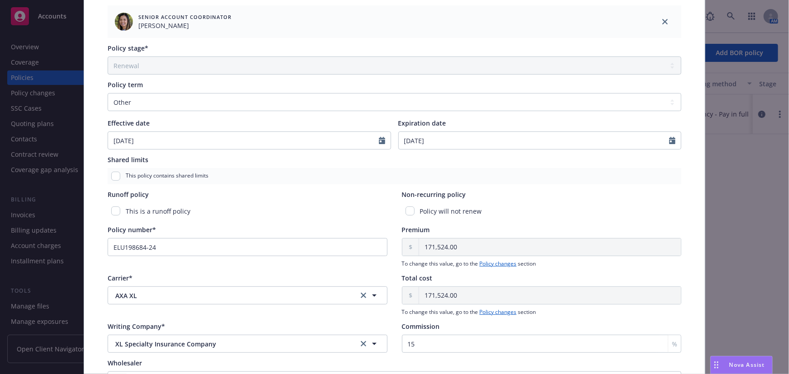
type input "10/29/2025"
click at [661, 155] on div "Shared limits" at bounding box center [395, 159] width 574 height 9
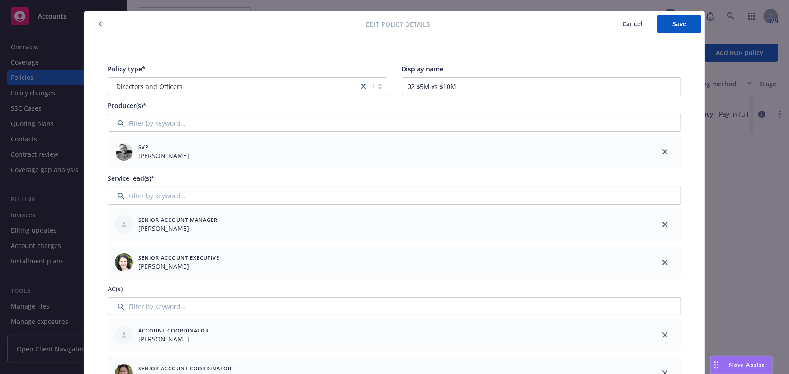
scroll to position [0, 0]
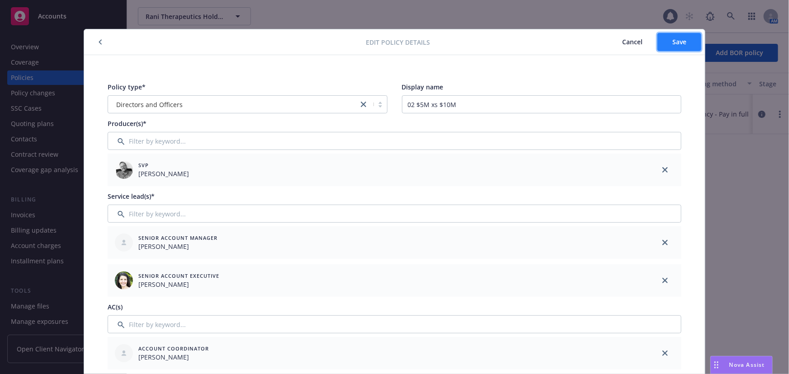
click at [671, 33] on button "Save" at bounding box center [679, 42] width 44 height 18
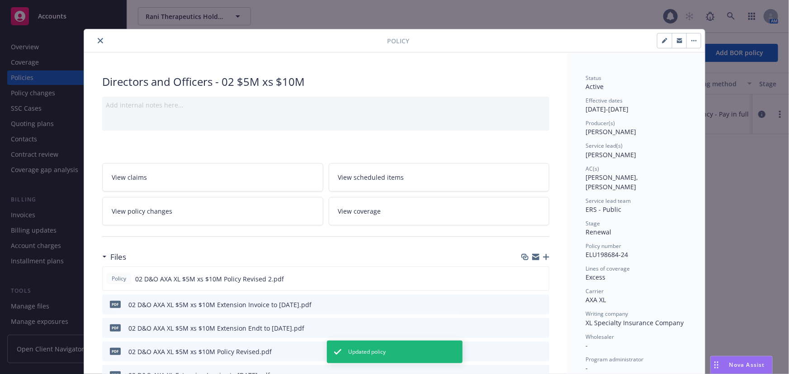
click at [98, 43] on icon "close" at bounding box center [100, 40] width 5 height 5
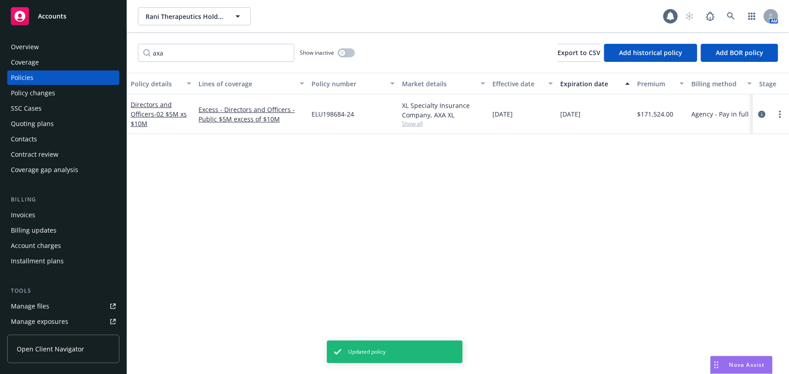
click at [41, 78] on div "Policies" at bounding box center [63, 78] width 105 height 14
click at [287, 52] on input "axa" at bounding box center [216, 53] width 156 height 18
click at [283, 54] on input "axa" at bounding box center [216, 53] width 156 height 18
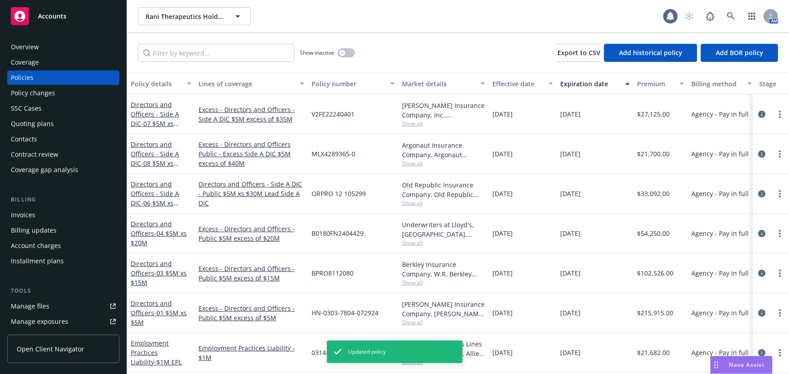
click at [502, 58] on div "Show inactive Export to CSV Add historical policy Add BOR policy" at bounding box center [458, 53] width 662 height 40
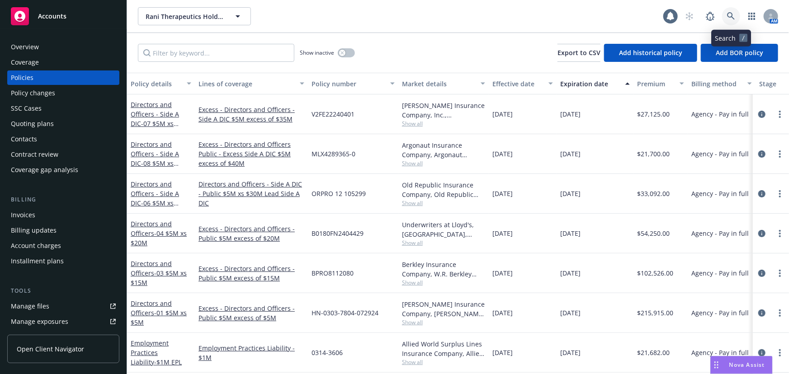
click at [733, 13] on icon at bounding box center [731, 16] width 8 height 8
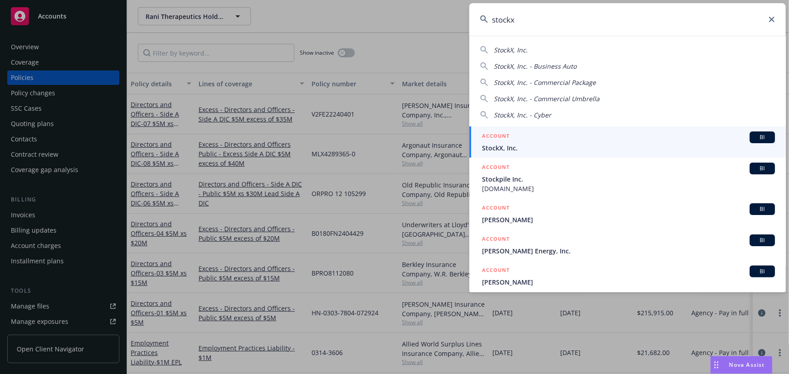
type input "stockx"
click at [600, 142] on div "ACCOUNT BI" at bounding box center [628, 138] width 293 height 12
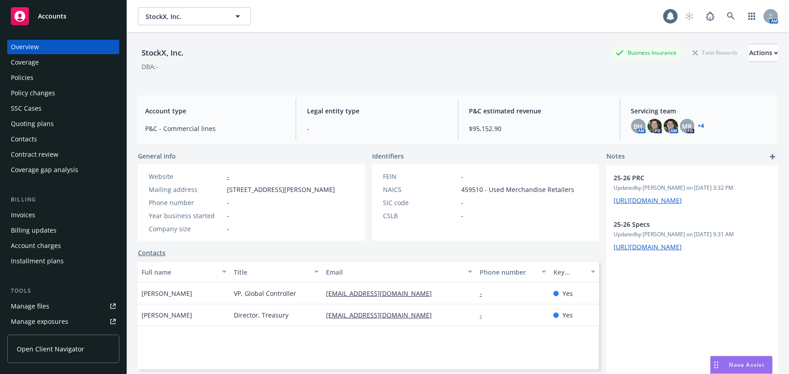
click at [56, 127] on div "Quoting plans" at bounding box center [63, 124] width 105 height 14
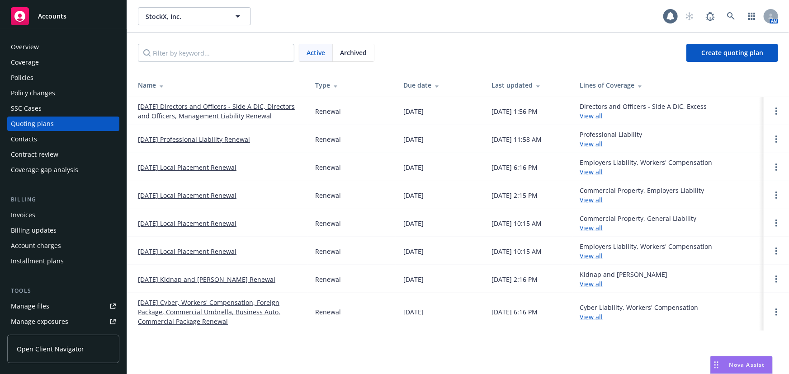
click at [238, 108] on link "08/31/25 Directors and Officers - Side A DIC, Directors and Officers, Managemen…" at bounding box center [219, 111] width 163 height 19
